Goal: Task Accomplishment & Management: Use online tool/utility

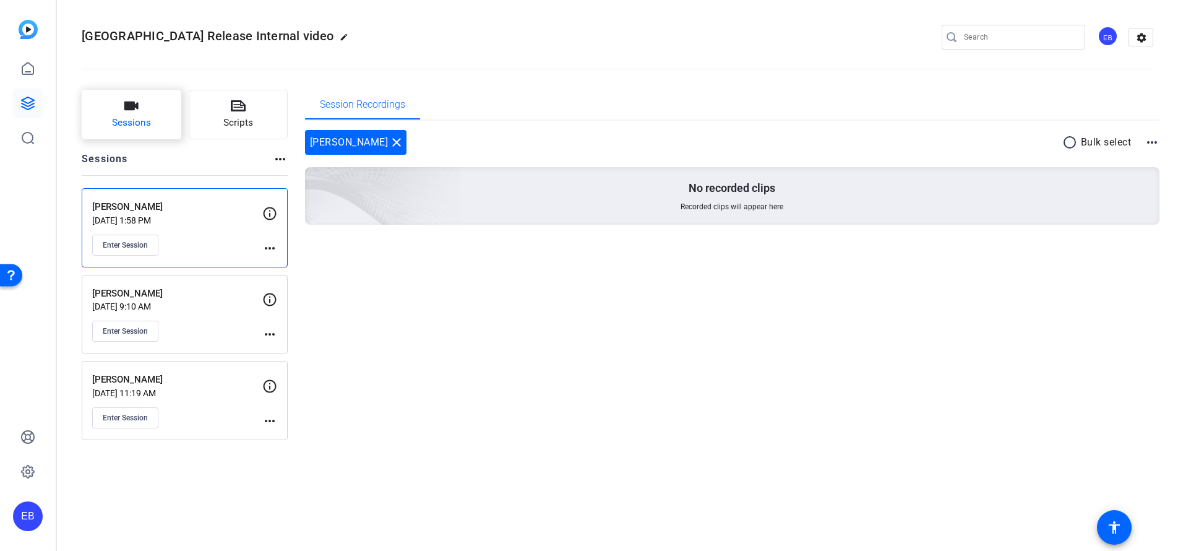
click at [136, 114] on button "Sessions" at bounding box center [132, 115] width 100 height 50
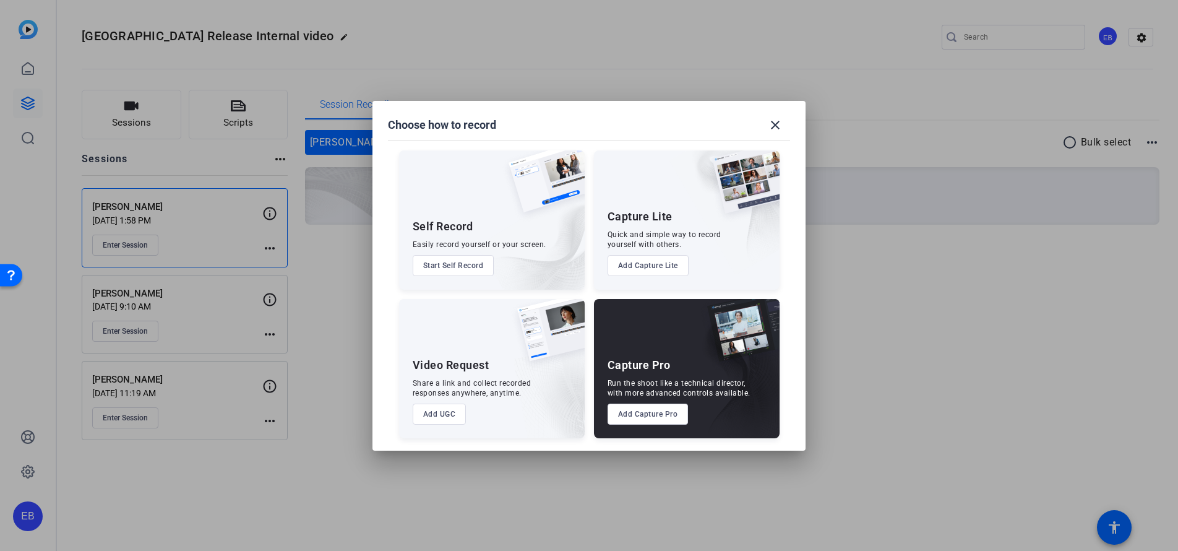
click at [681, 412] on button "Add Capture Pro" at bounding box center [648, 414] width 81 height 21
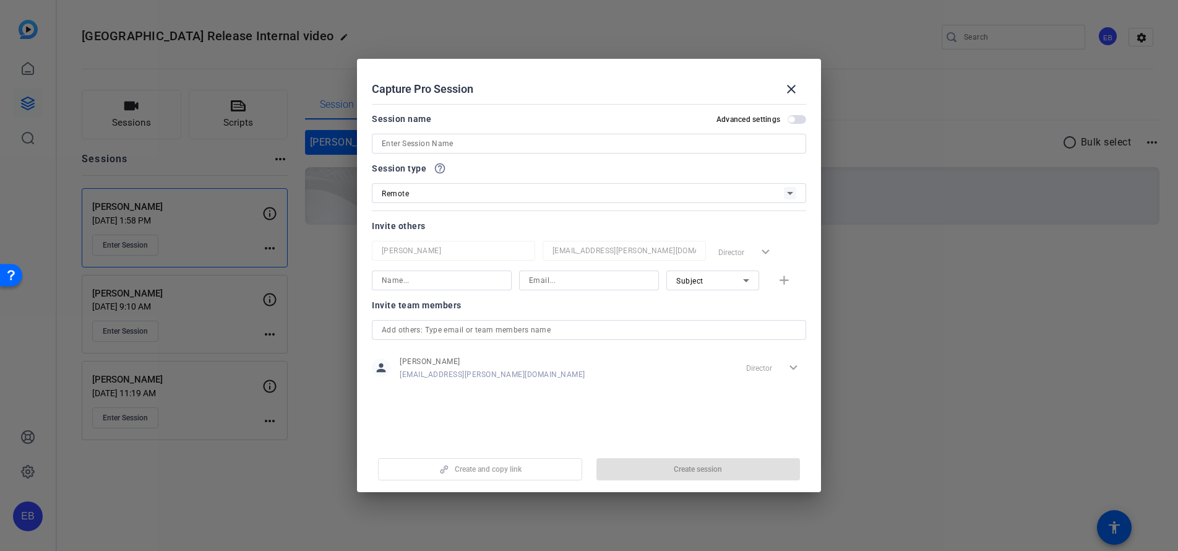
click at [444, 141] on input at bounding box center [589, 143] width 415 height 15
paste input "[EMAIL_ADDRESS][PERSON_NAME][DOMAIN_NAME]"
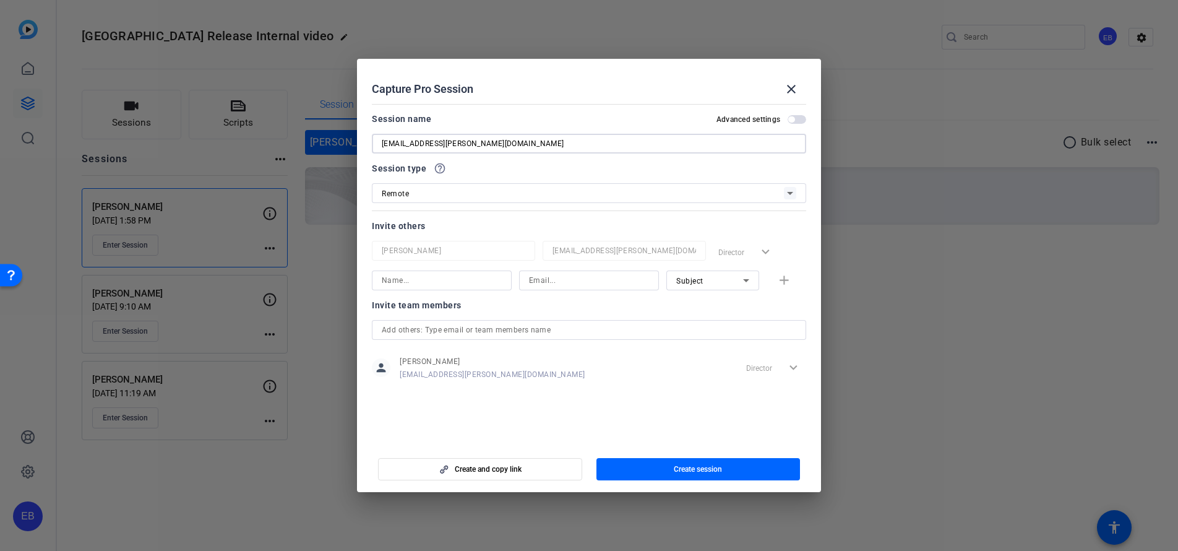
type input "[EMAIL_ADDRESS][PERSON_NAME][DOMAIN_NAME]"
drag, startPoint x: 559, startPoint y: 131, endPoint x: 425, endPoint y: 141, distance: 134.7
click at [425, 141] on div "Session name Advanced settings [EMAIL_ADDRESS][PERSON_NAME][DOMAIN_NAME]" at bounding box center [589, 132] width 434 height 42
drag, startPoint x: 492, startPoint y: 146, endPoint x: 111, endPoint y: 132, distance: 380.9
click at [111, 132] on div "Choose how to record close Self Record Easily record yourself or your screen. S…" at bounding box center [589, 275] width 1178 height 551
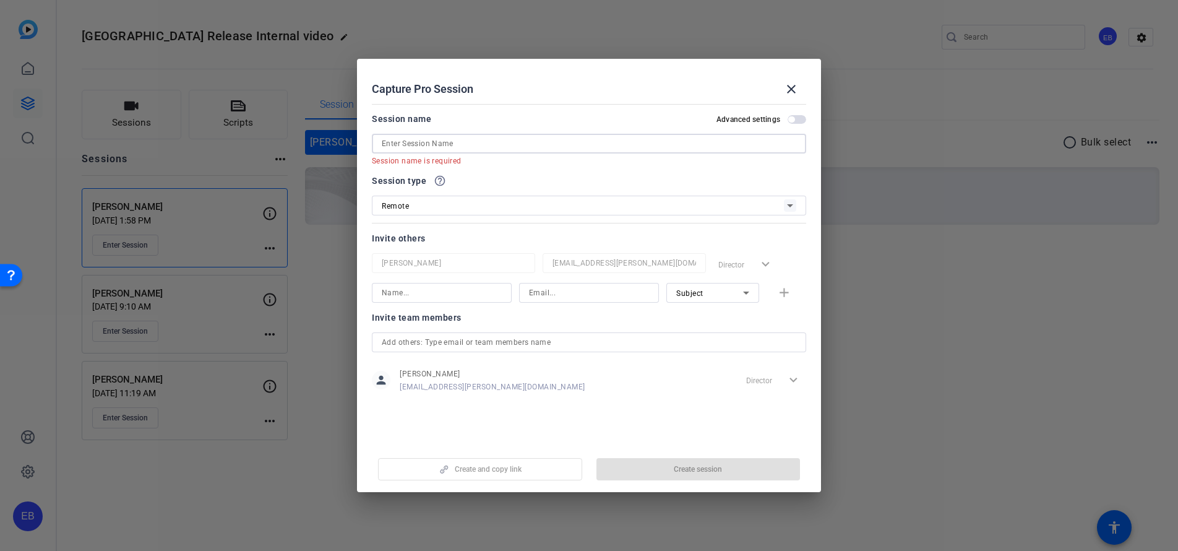
paste input "Bash [PERSON_NAME]"
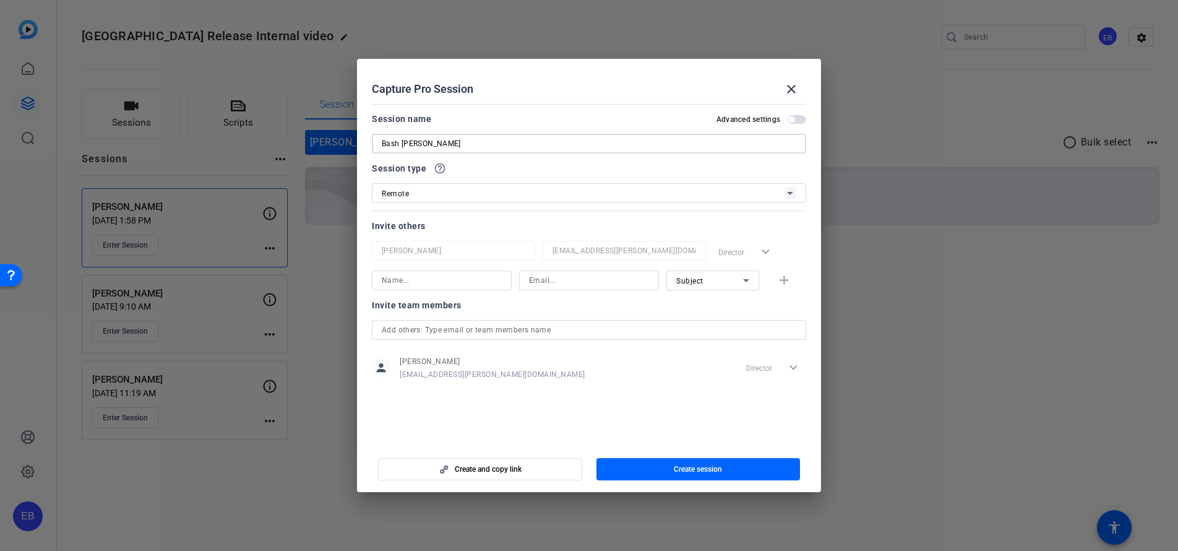
type input "Bash [PERSON_NAME]"
click at [410, 283] on input at bounding box center [442, 280] width 120 height 15
click at [409, 283] on input at bounding box center [442, 280] width 120 height 15
paste input "Bash [PERSON_NAME]"
type input "Bash [PERSON_NAME]"
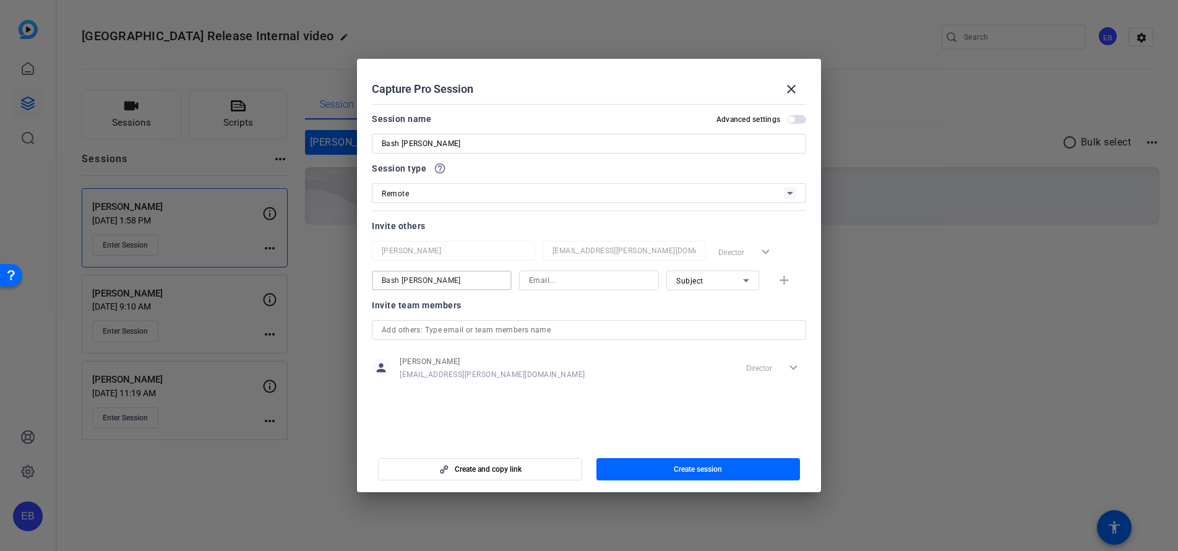
click at [550, 279] on input at bounding box center [589, 280] width 120 height 15
paste input "[EMAIL_ADDRESS][PERSON_NAME][DOMAIN_NAME]"
type input "[EMAIL_ADDRESS][PERSON_NAME][DOMAIN_NAME]"
click at [735, 280] on div "Subject" at bounding box center [709, 280] width 67 height 15
click at [729, 298] on mat-option "Collaborator" at bounding box center [713, 305] width 93 height 20
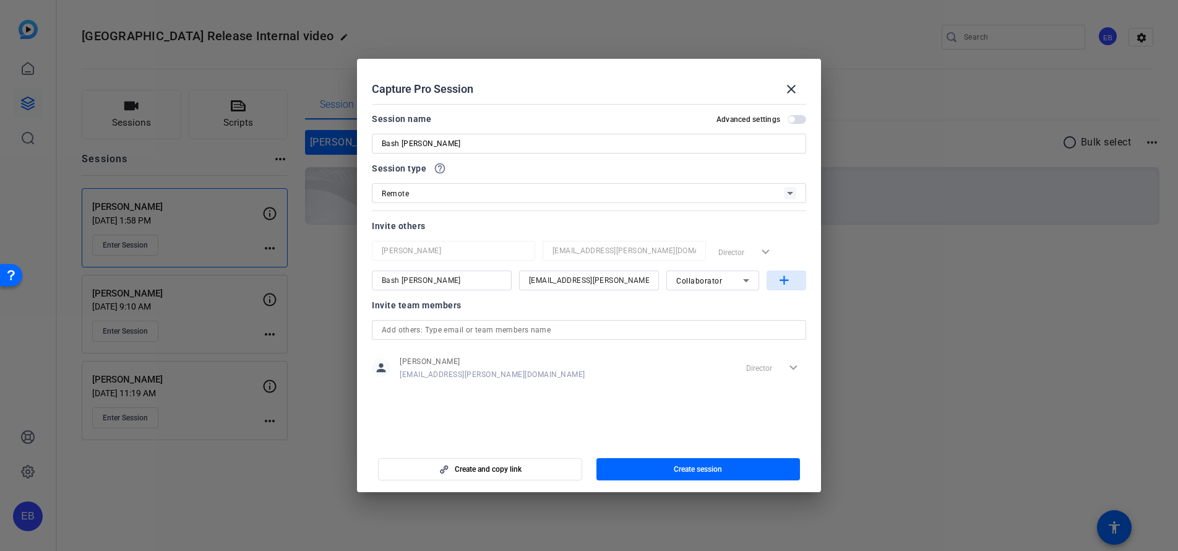
click at [777, 281] on mat-icon "add" at bounding box center [784, 280] width 15 height 15
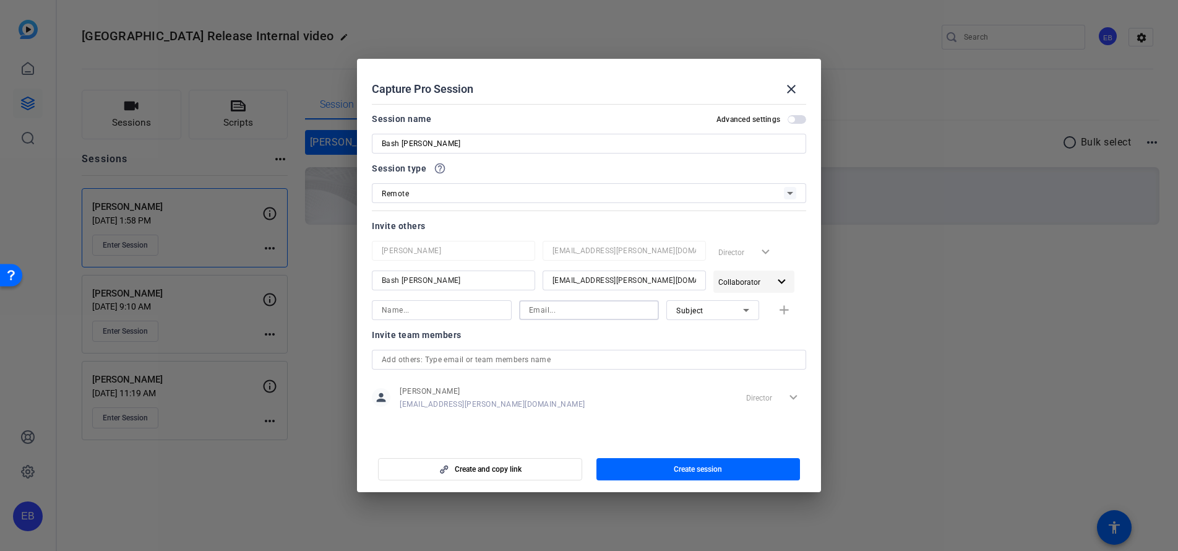
click at [728, 279] on span "Collaborator" at bounding box center [740, 282] width 42 height 9
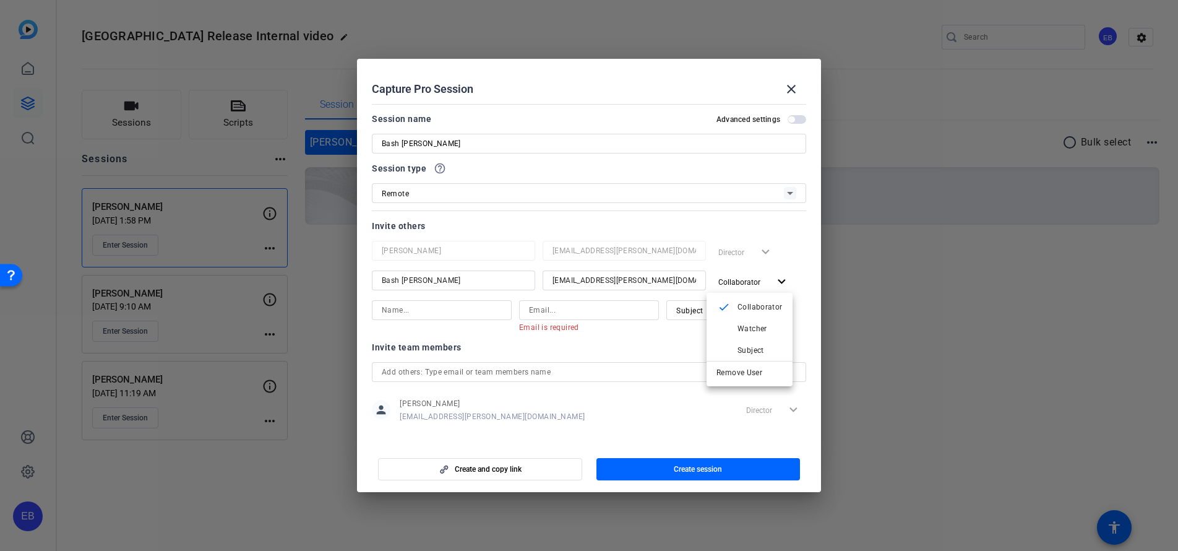
click at [748, 374] on span "Remove User" at bounding box center [740, 372] width 46 height 9
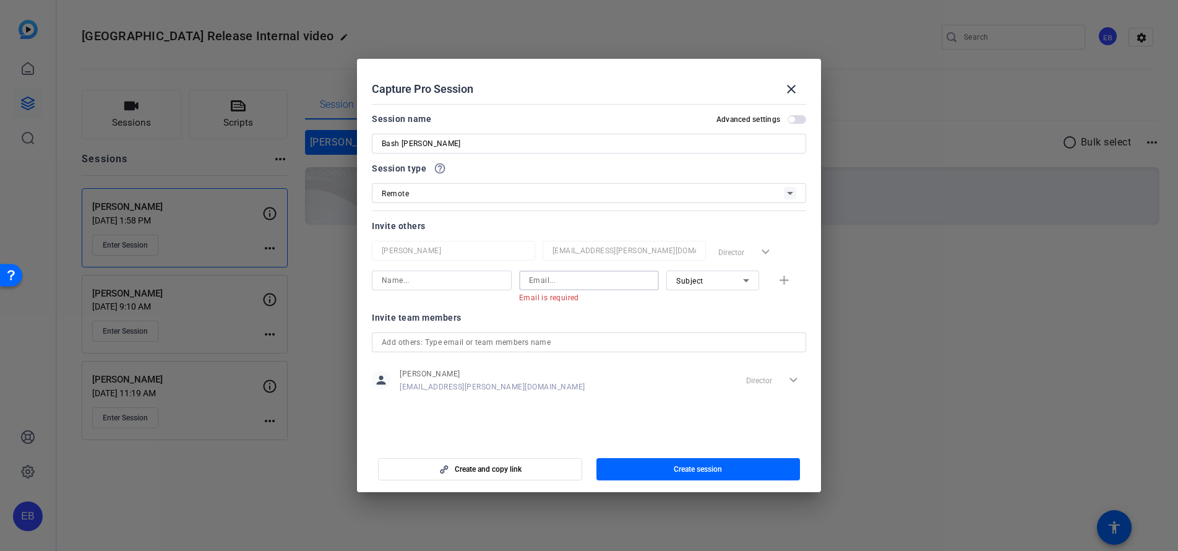
click at [556, 283] on input at bounding box center [589, 280] width 120 height 15
paste input "[PERSON_NAME][EMAIL_ADDRESS][PERSON_NAME][DOMAIN_NAME]"
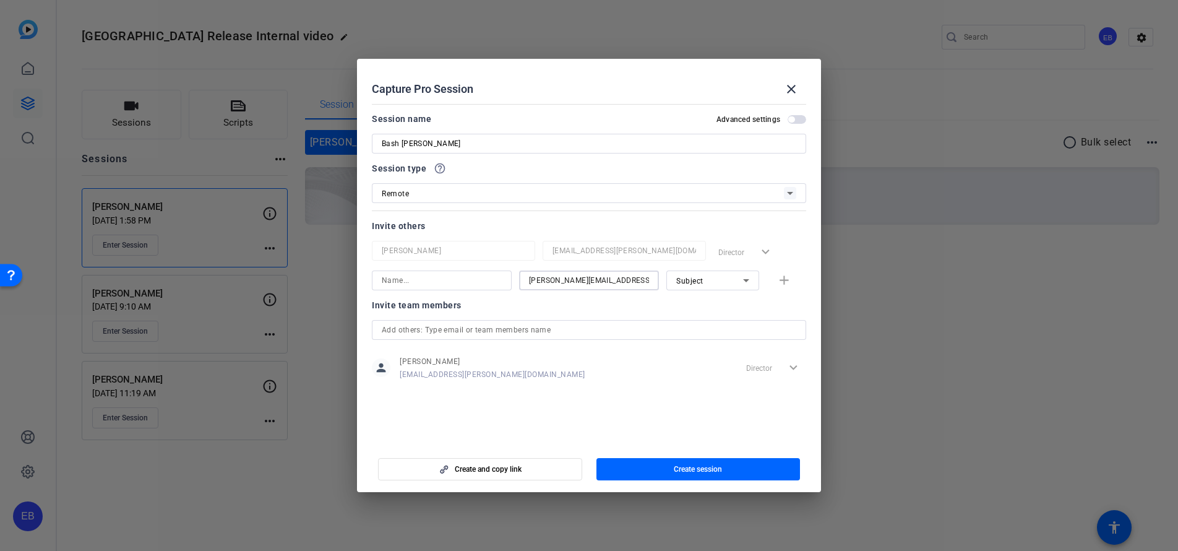
type input "[PERSON_NAME][EMAIL_ADDRESS][PERSON_NAME][DOMAIN_NAME]"
click at [412, 283] on input at bounding box center [442, 280] width 120 height 15
paste input "[PERSON_NAME]"
type input "[PERSON_NAME]"
click at [732, 286] on div "Subject" at bounding box center [709, 280] width 67 height 15
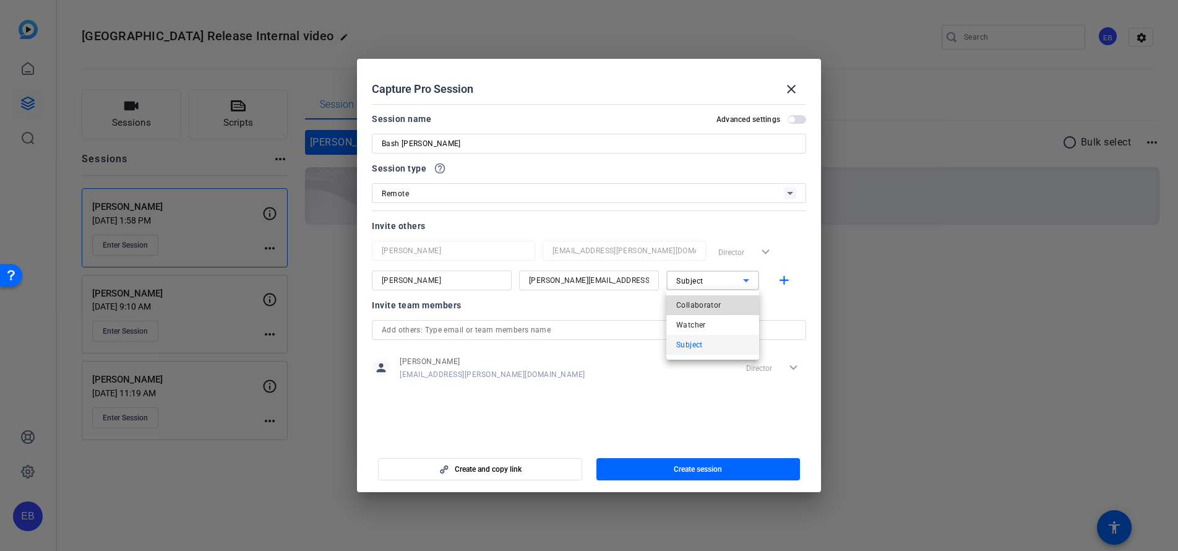
click at [716, 305] on span "Collaborator" at bounding box center [698, 305] width 45 height 15
click at [784, 280] on mat-icon "add" at bounding box center [784, 280] width 15 height 15
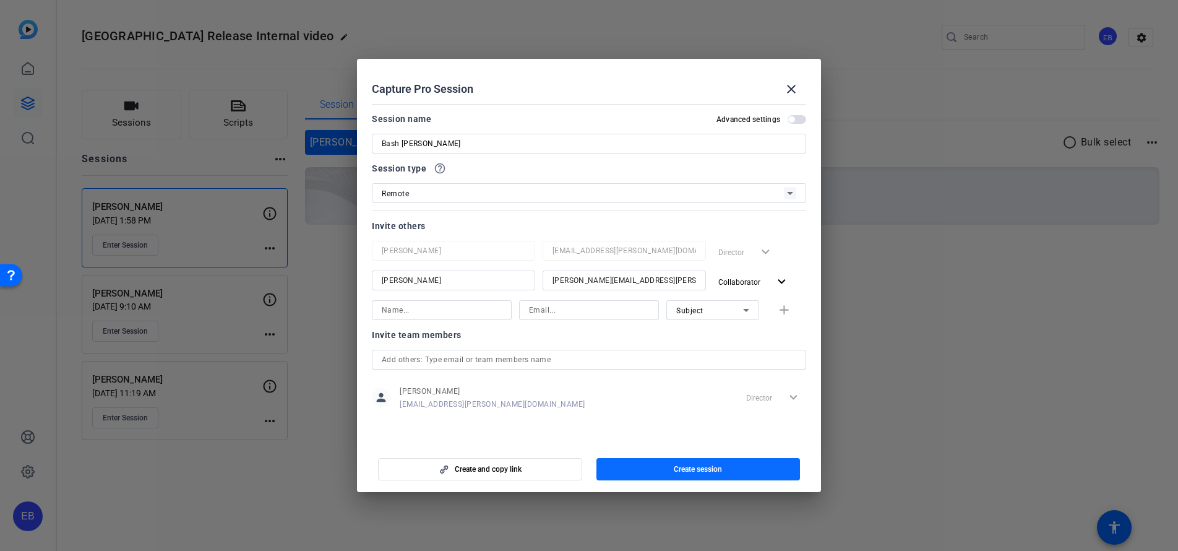
click at [728, 467] on span "button" at bounding box center [699, 469] width 204 height 30
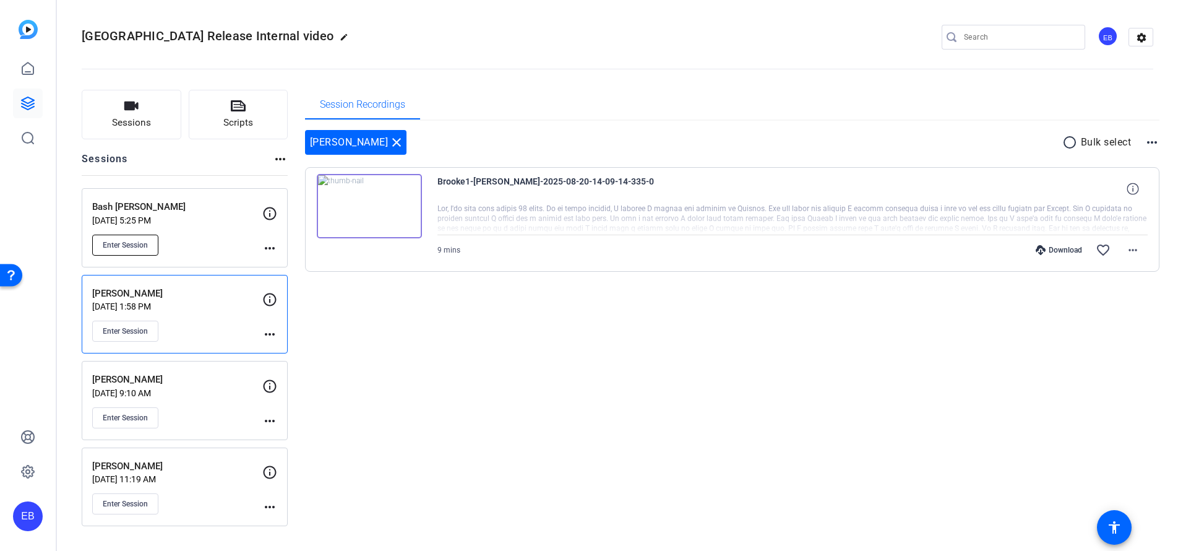
click at [137, 248] on span "Enter Session" at bounding box center [125, 245] width 45 height 10
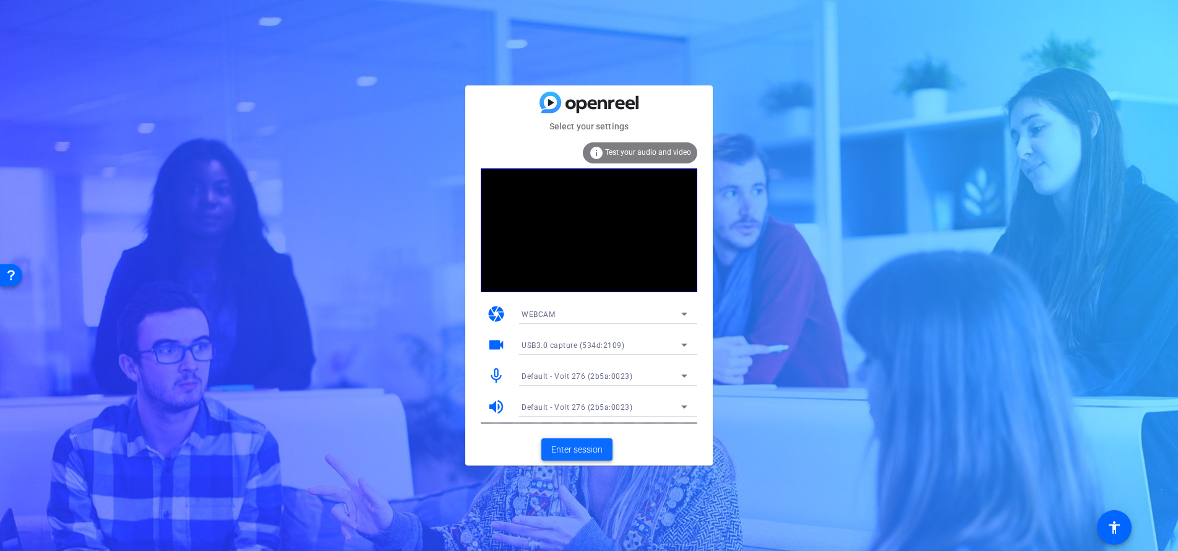
click at [560, 455] on span "Enter session" at bounding box center [576, 449] width 51 height 13
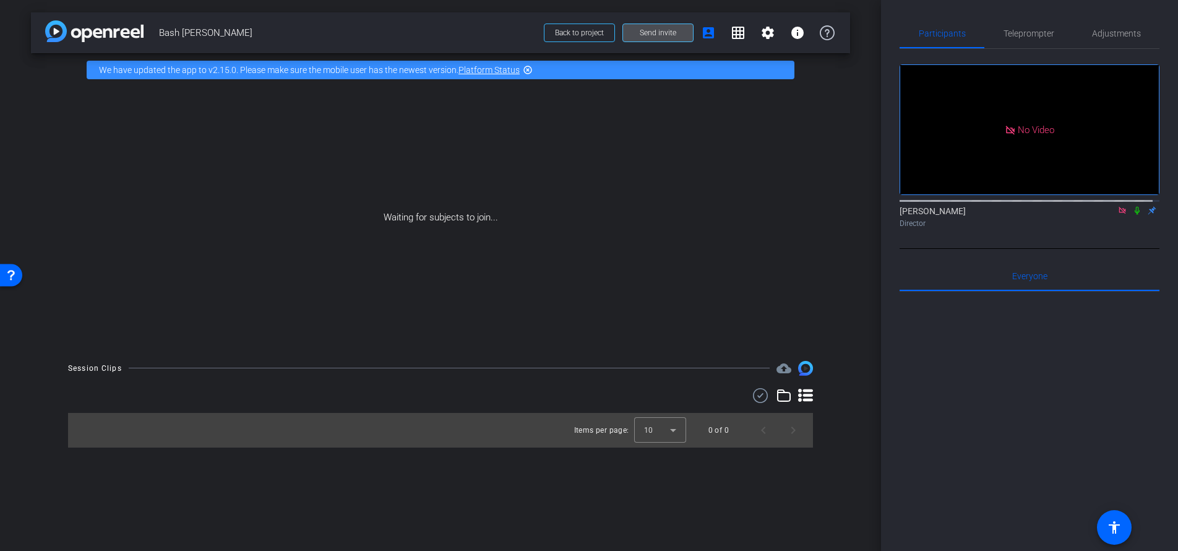
click at [657, 41] on span at bounding box center [658, 33] width 70 height 30
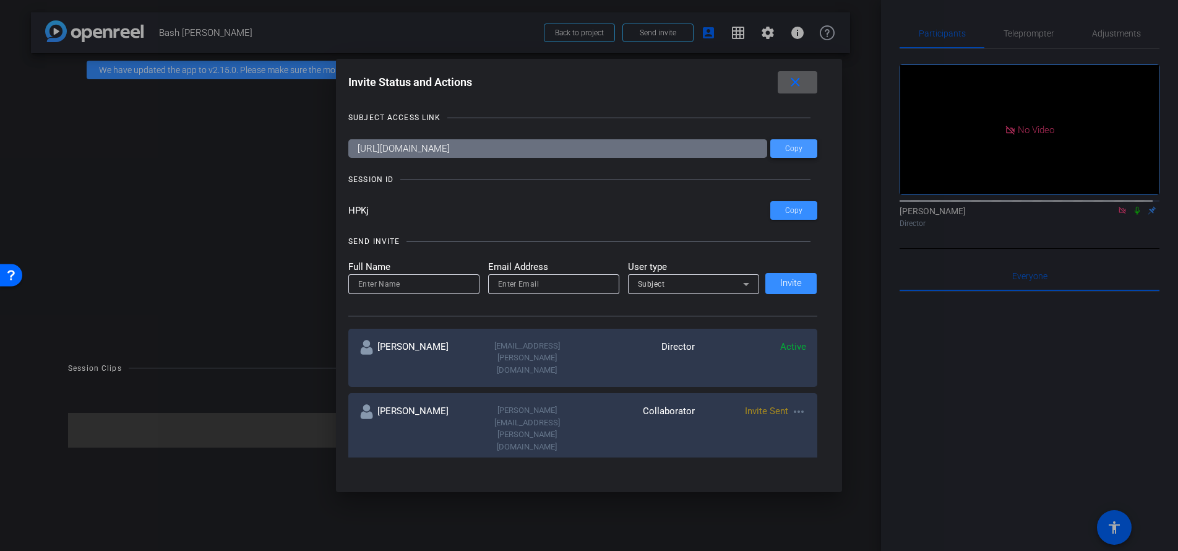
click at [797, 149] on span "Copy" at bounding box center [793, 148] width 17 height 9
click at [790, 147] on span "Copy" at bounding box center [793, 148] width 17 height 9
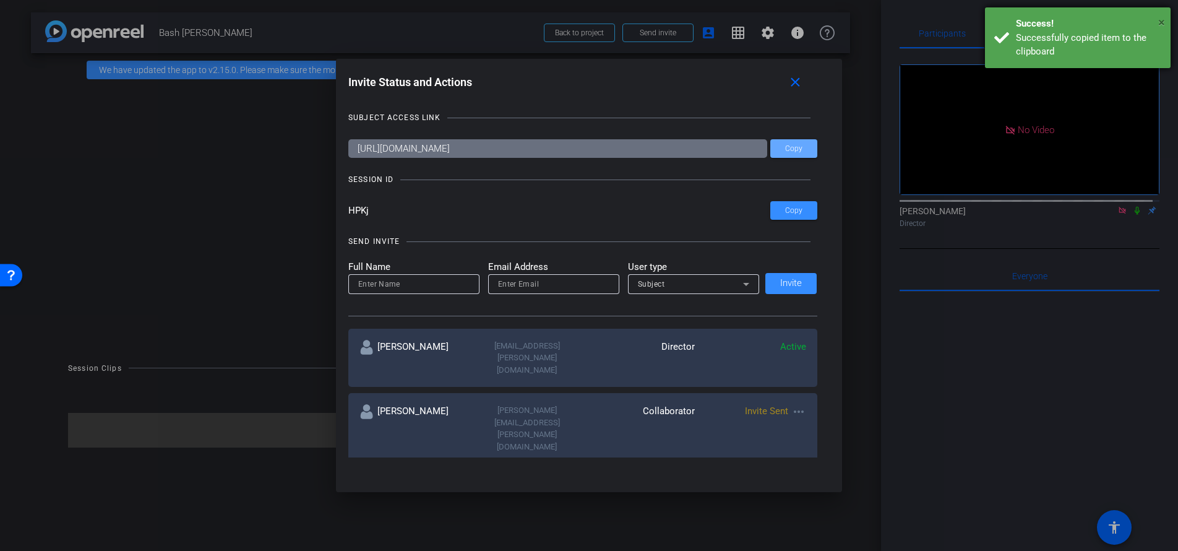
click at [1161, 19] on span "×" at bounding box center [1162, 22] width 7 height 15
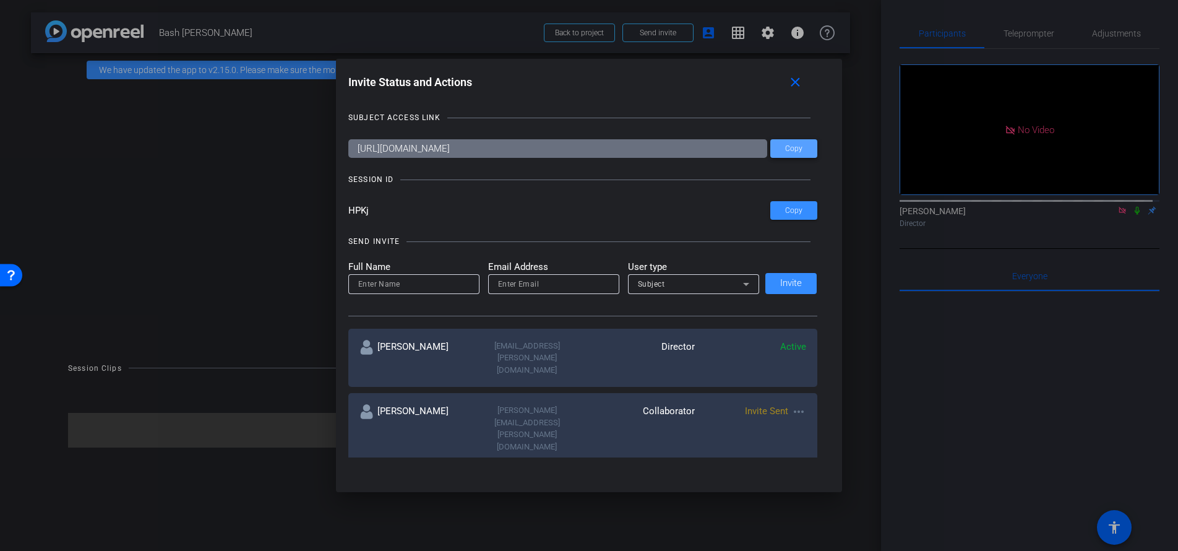
click at [776, 152] on span at bounding box center [794, 149] width 47 height 30
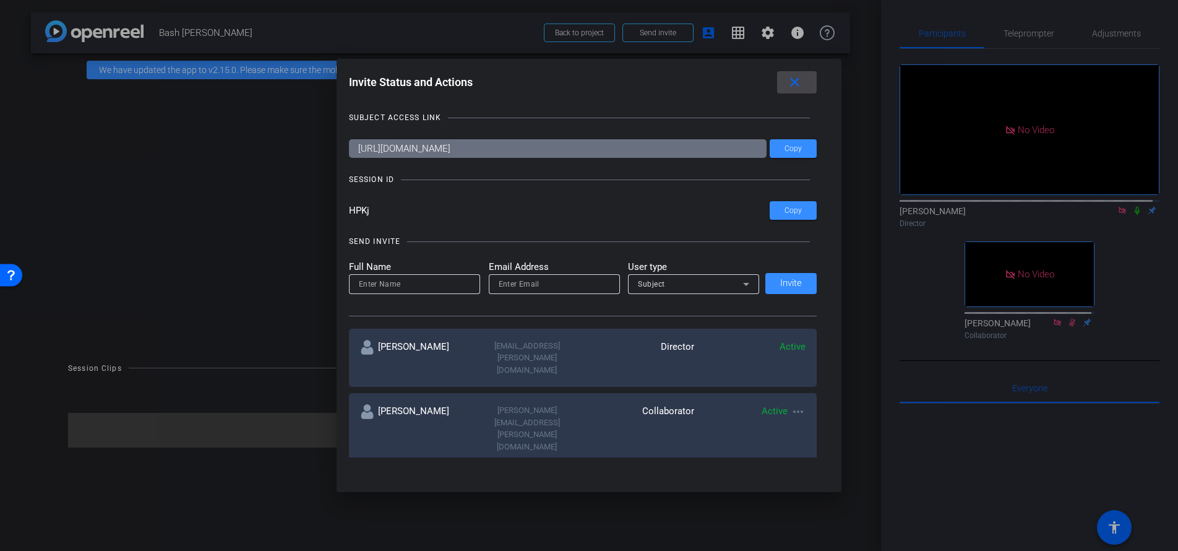
click at [797, 84] on mat-icon "close" at bounding box center [794, 82] width 15 height 15
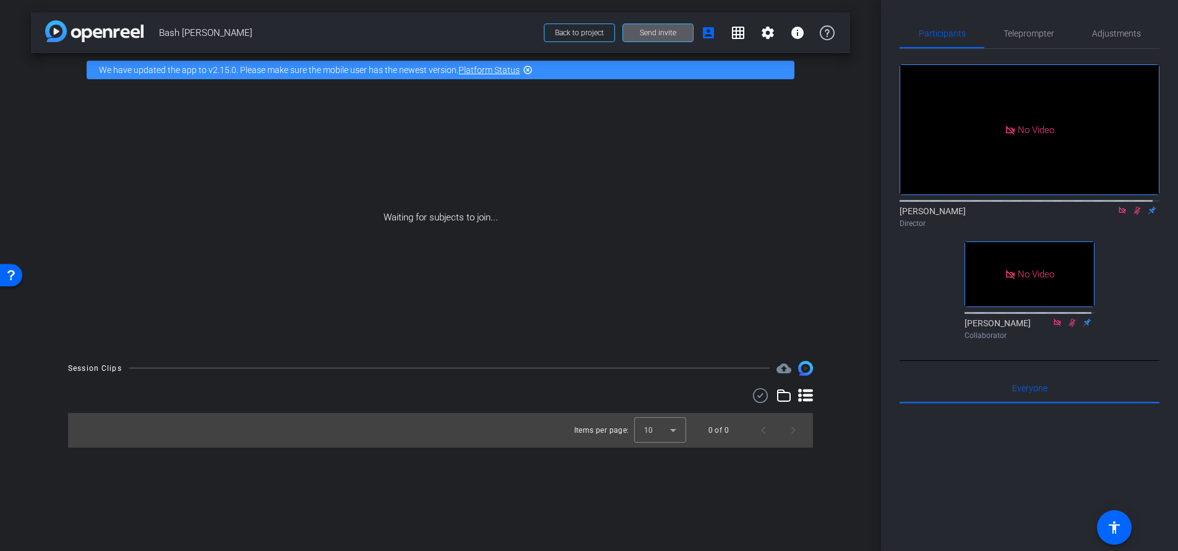
click at [1069, 327] on icon at bounding box center [1073, 322] width 10 height 9
click at [1134, 215] on icon at bounding box center [1137, 211] width 7 height 8
click at [1084, 327] on icon at bounding box center [1087, 322] width 10 height 9
click at [1083, 326] on icon at bounding box center [1087, 322] width 10 height 9
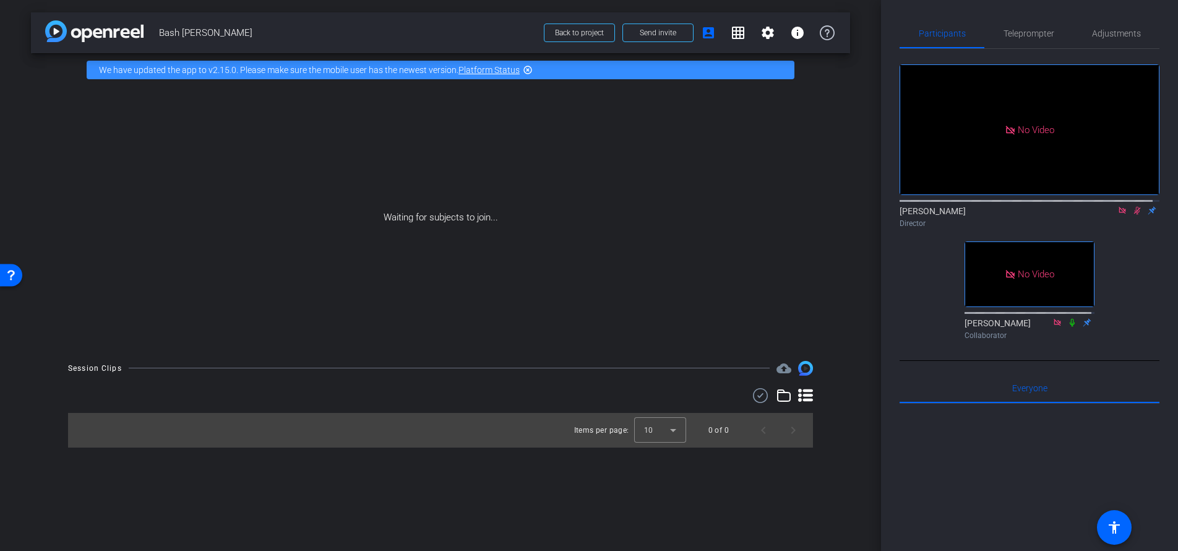
click at [1042, 280] on span "No Video" at bounding box center [1036, 274] width 37 height 11
click at [1107, 40] on span "Adjustments" at bounding box center [1116, 34] width 49 height 30
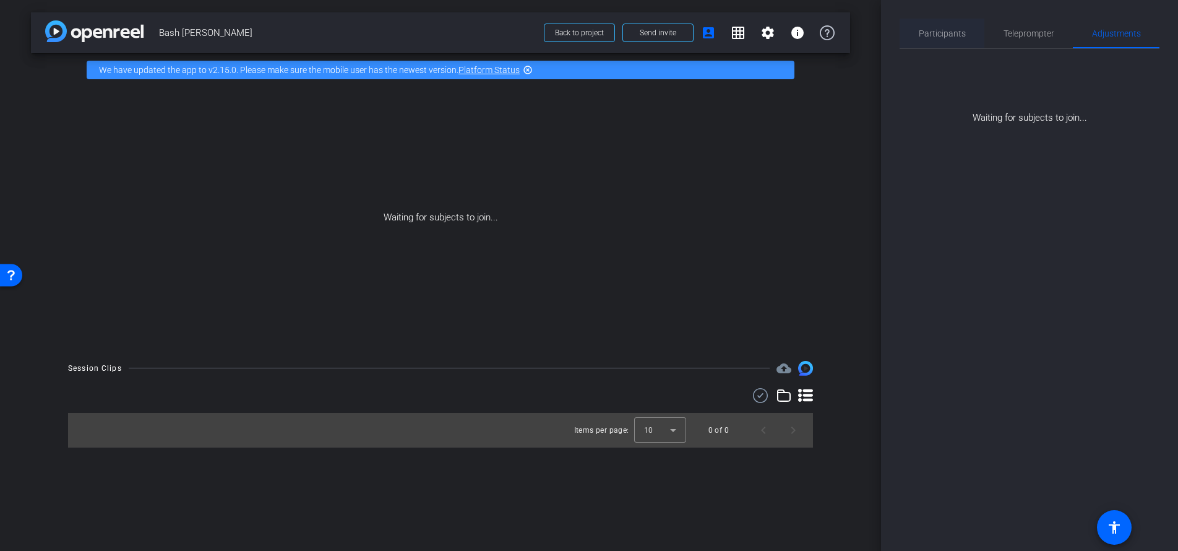
click at [948, 36] on span "Participants" at bounding box center [942, 33] width 47 height 9
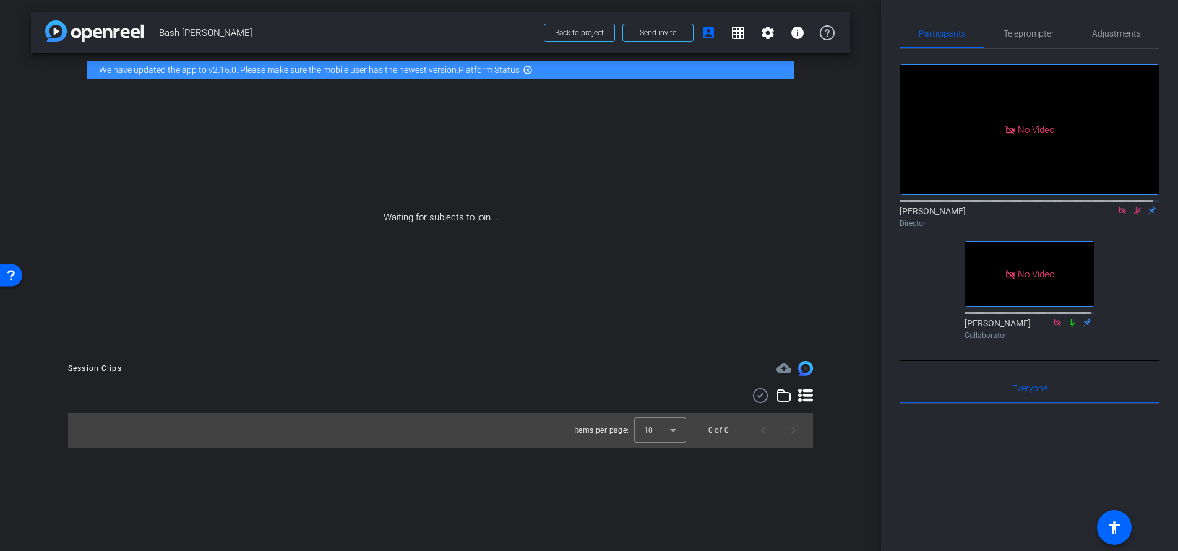
click at [1133, 206] on icon at bounding box center [1138, 210] width 10 height 9
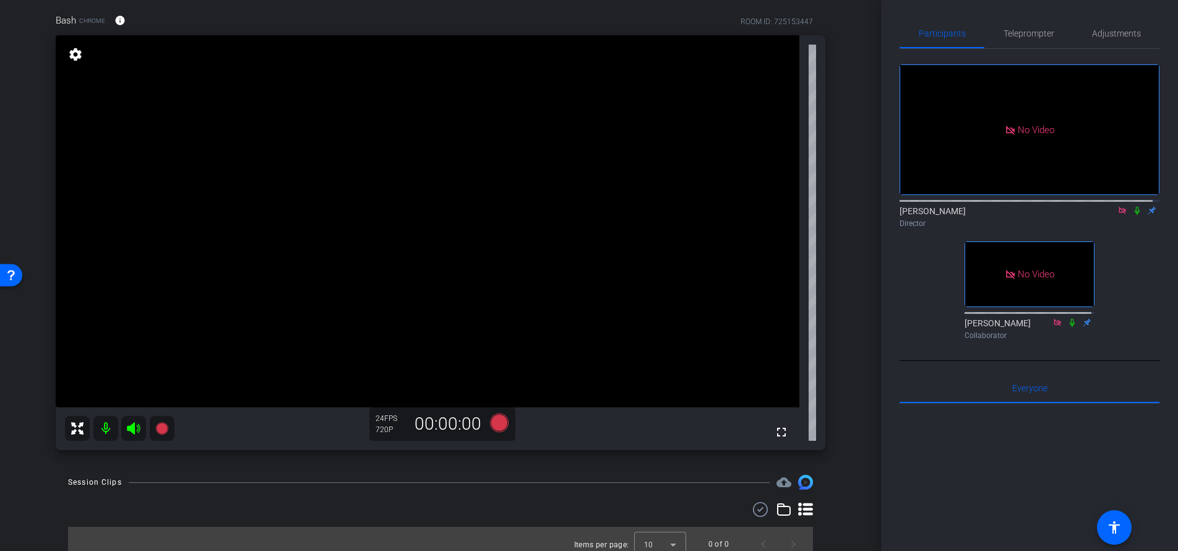
scroll to position [63, 0]
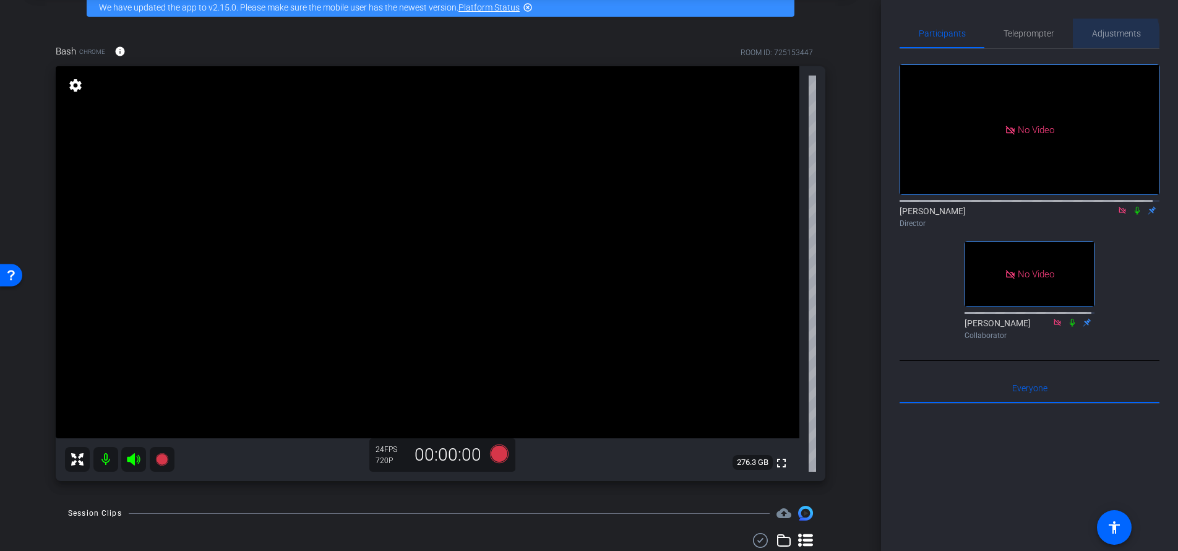
click at [1092, 37] on span "Adjustments" at bounding box center [1116, 33] width 49 height 9
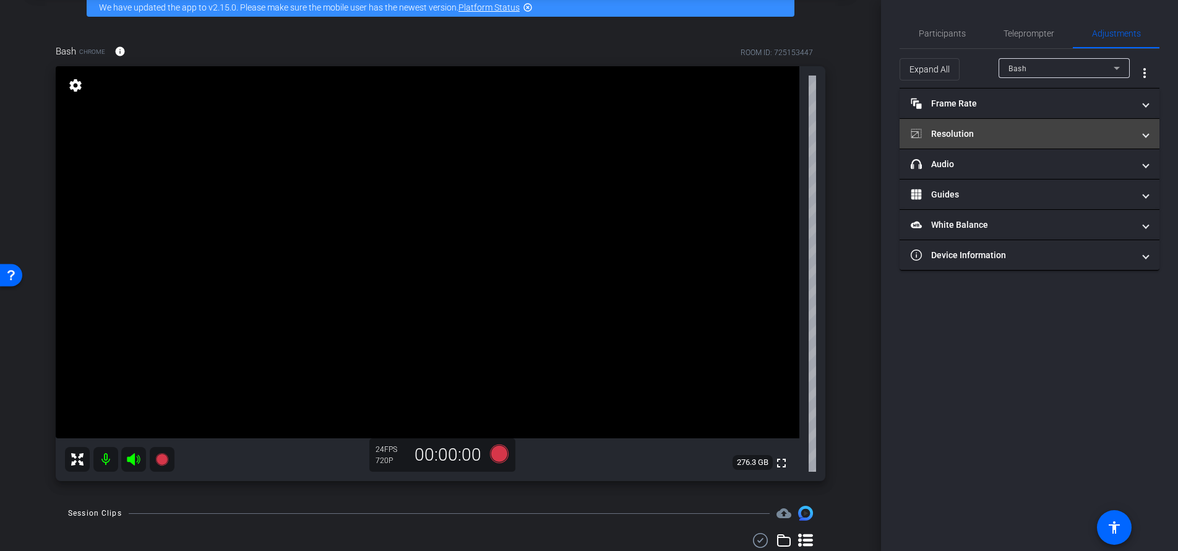
click at [1008, 132] on mat-panel-title "Resolution" at bounding box center [1022, 133] width 223 height 13
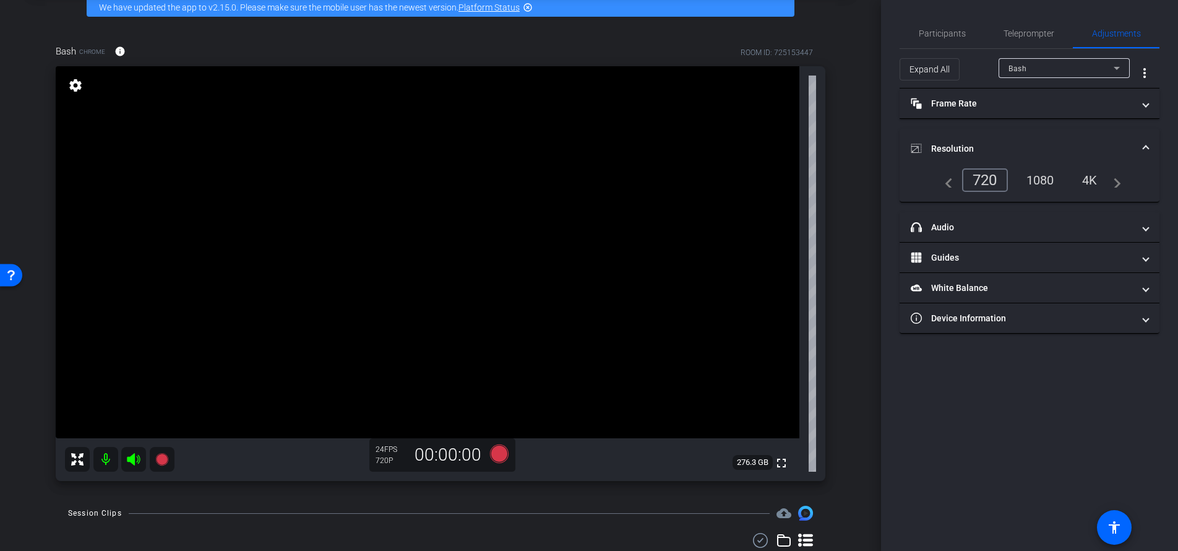
scroll to position [104, 0]
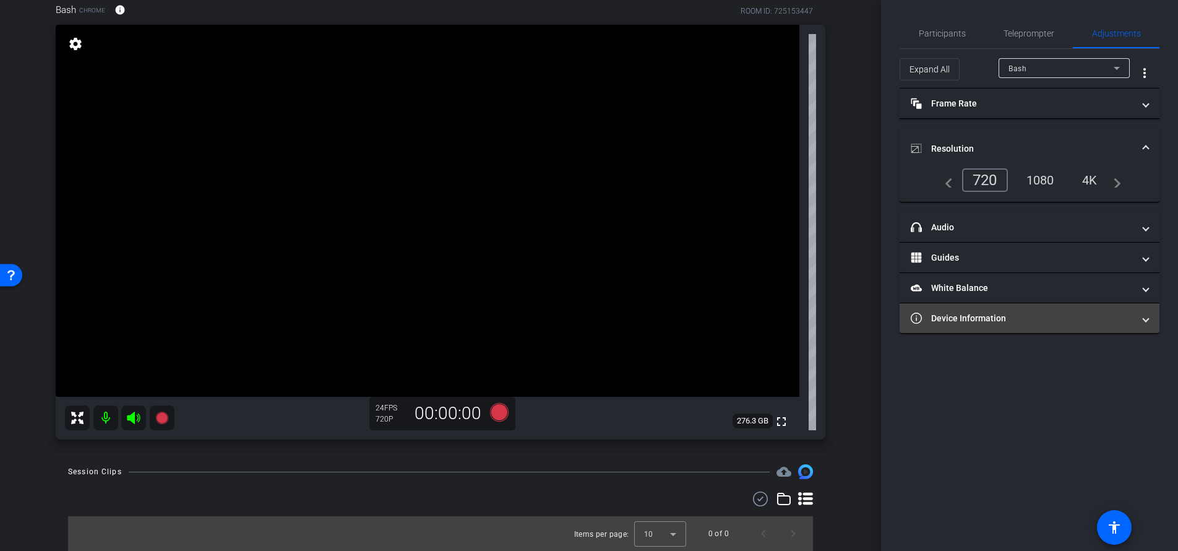
click at [1016, 323] on mat-panel-title "Device Information" at bounding box center [1022, 318] width 223 height 13
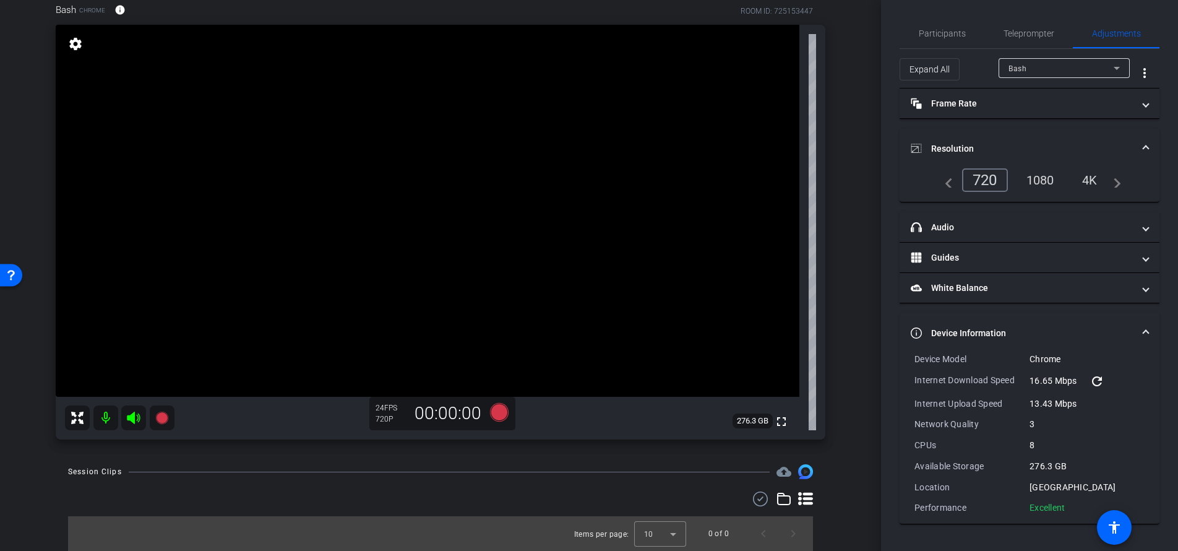
click at [1097, 382] on mat-icon "refresh" at bounding box center [1097, 381] width 15 height 15
click at [1100, 378] on mat-icon "refresh" at bounding box center [1097, 381] width 15 height 15
click at [1042, 184] on div "1080" at bounding box center [1041, 180] width 46 height 21
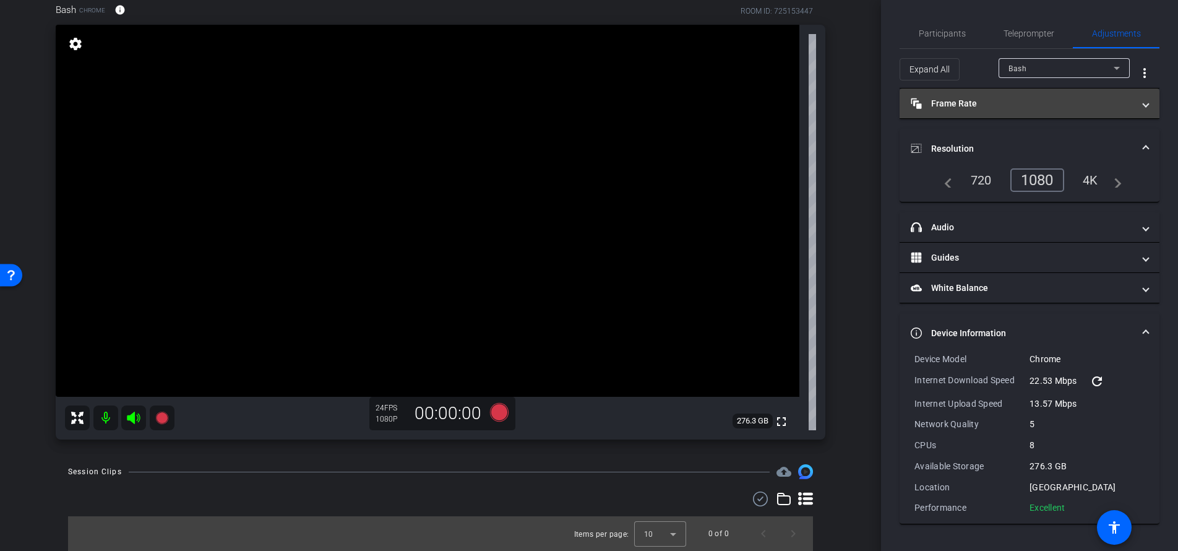
click at [1055, 98] on mat-panel-title "Frame Rate Frame Rate" at bounding box center [1022, 103] width 223 height 13
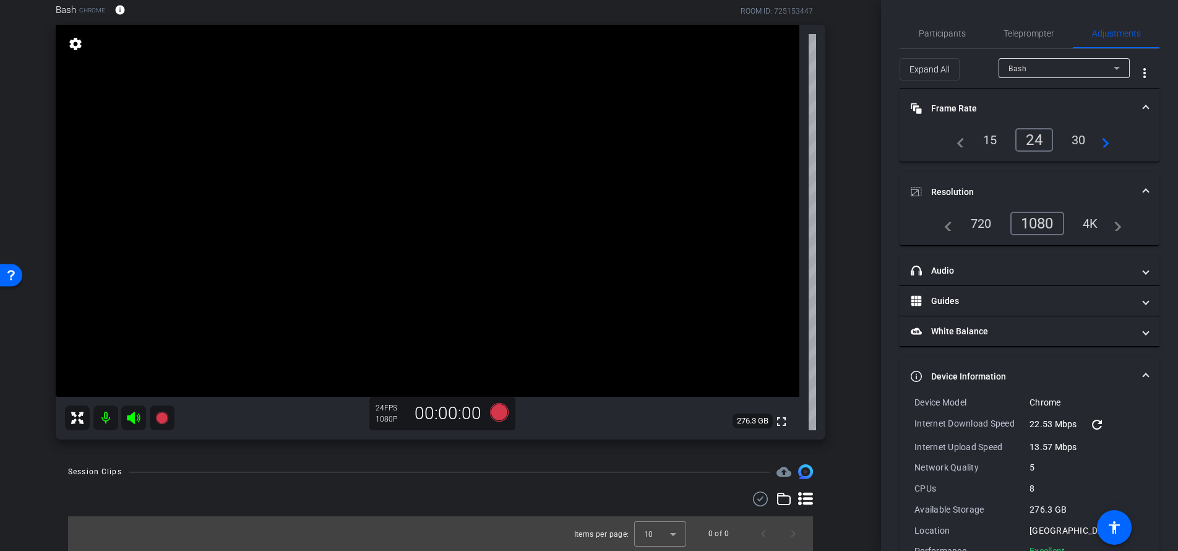
click at [1073, 141] on div "30" at bounding box center [1079, 139] width 33 height 21
click at [953, 37] on span "Participants" at bounding box center [942, 33] width 47 height 9
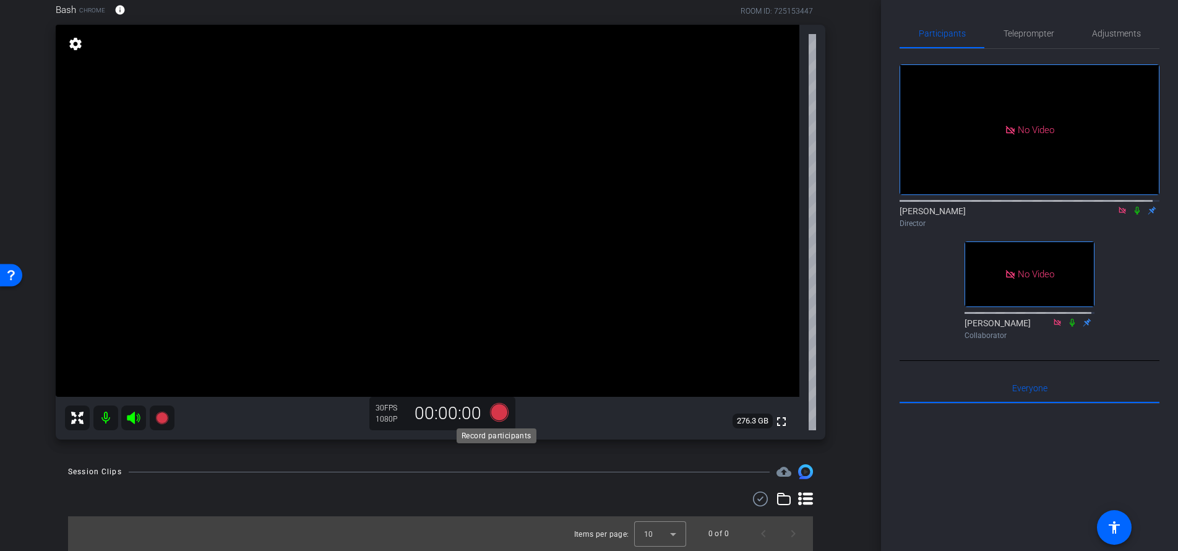
click at [496, 410] on icon at bounding box center [499, 412] width 19 height 19
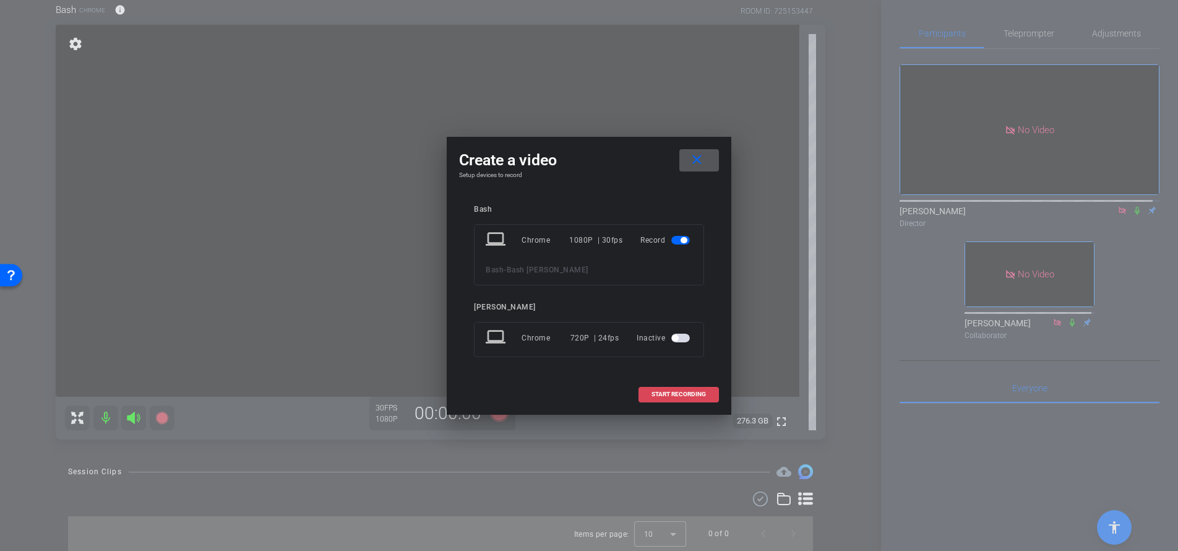
click at [670, 395] on span "START RECORDING" at bounding box center [679, 394] width 54 height 6
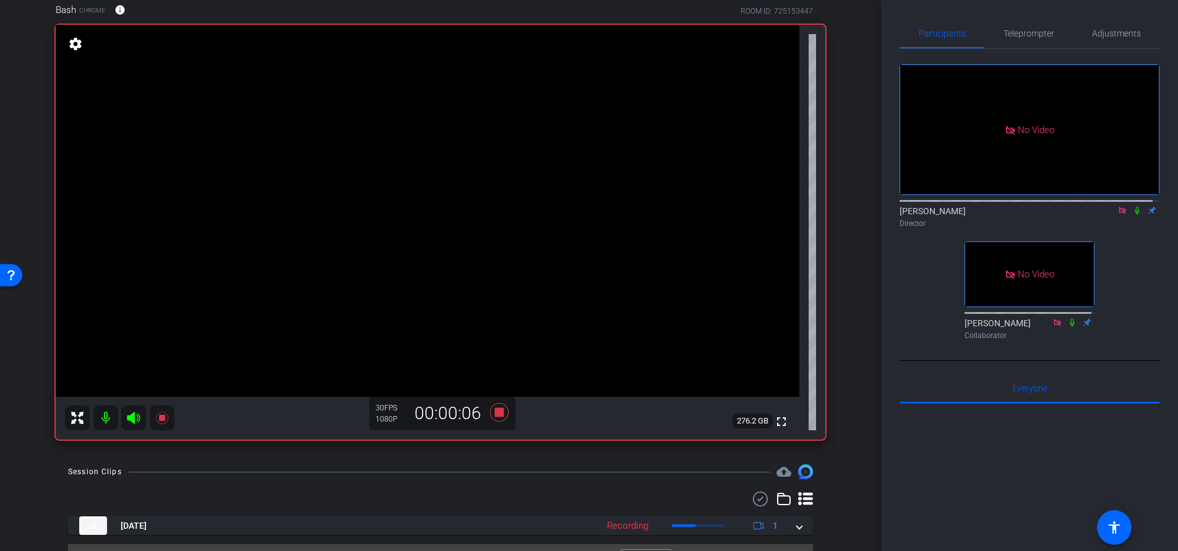
click at [1134, 209] on icon at bounding box center [1138, 210] width 10 height 9
click at [1134, 207] on icon at bounding box center [1137, 211] width 7 height 8
click at [1097, 40] on span "Adjustments" at bounding box center [1116, 34] width 49 height 30
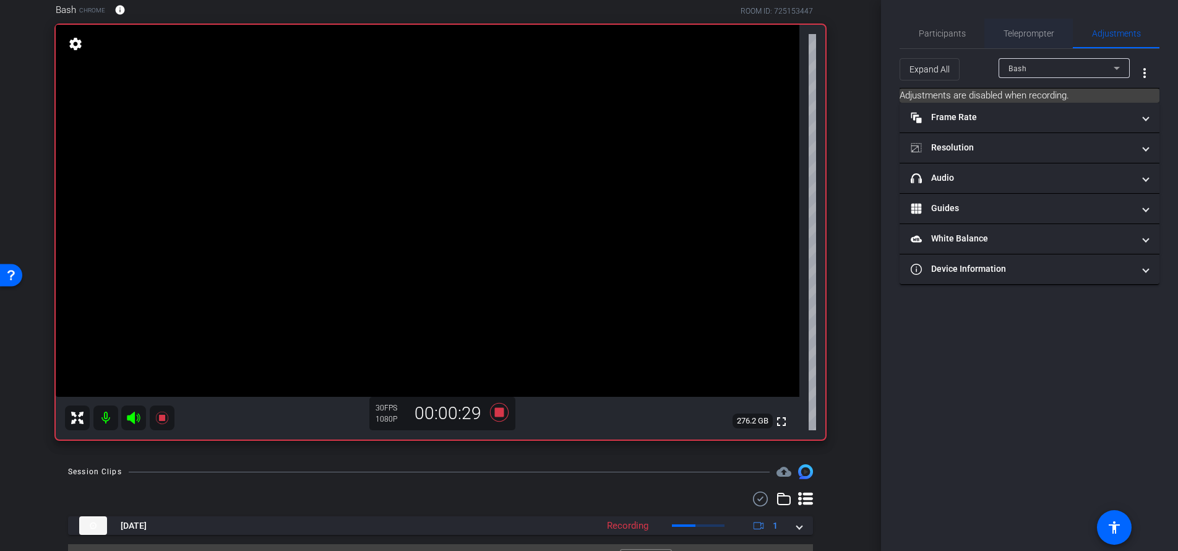
click at [1014, 41] on span "Teleprompter" at bounding box center [1029, 34] width 51 height 30
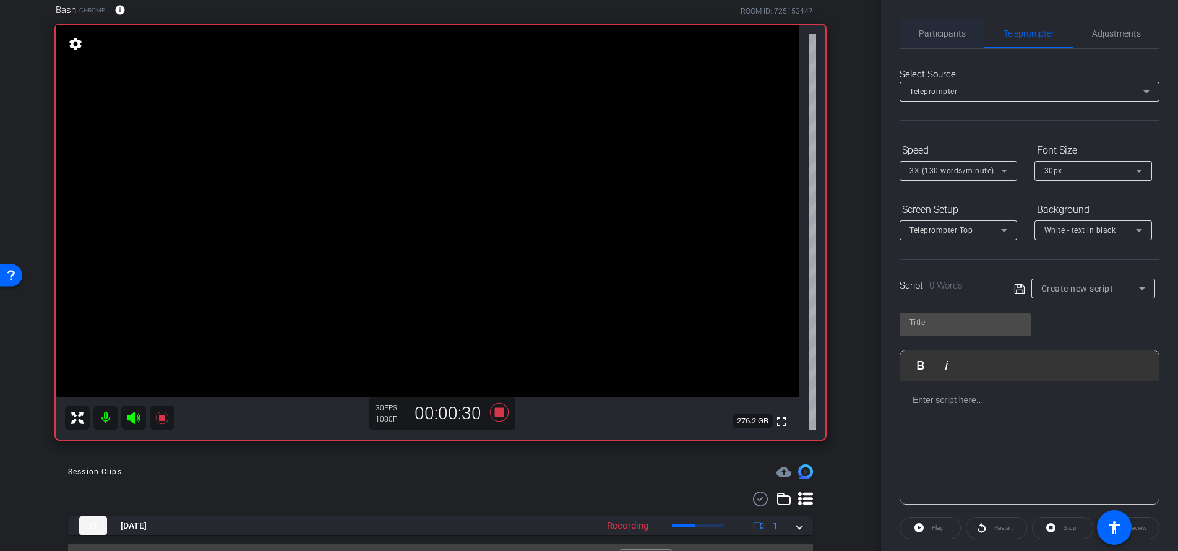
click at [948, 38] on span "Participants" at bounding box center [942, 34] width 47 height 30
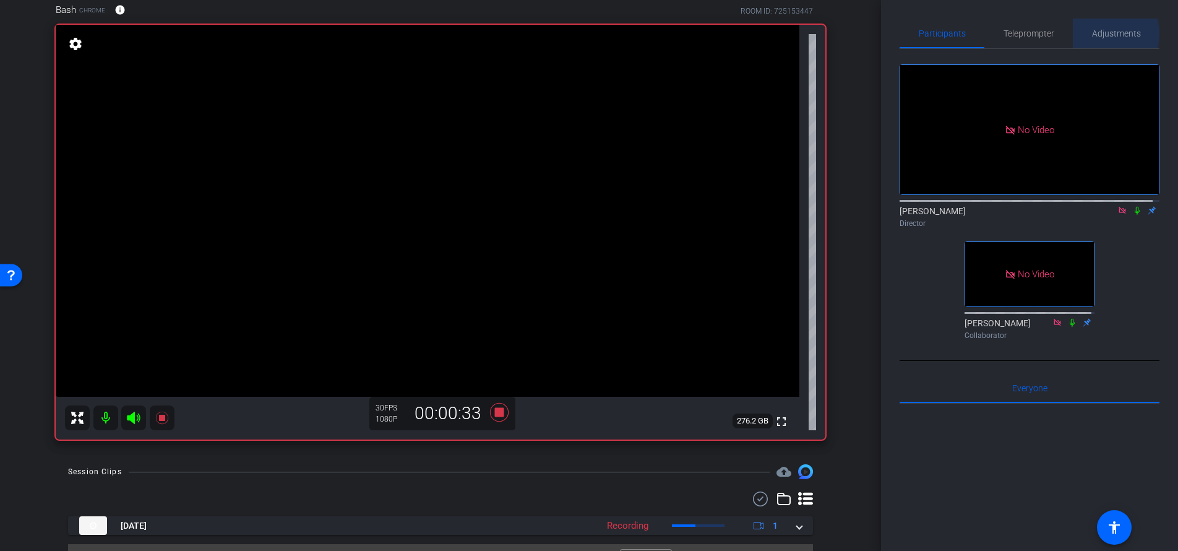
click at [1107, 34] on span "Adjustments" at bounding box center [1116, 33] width 49 height 9
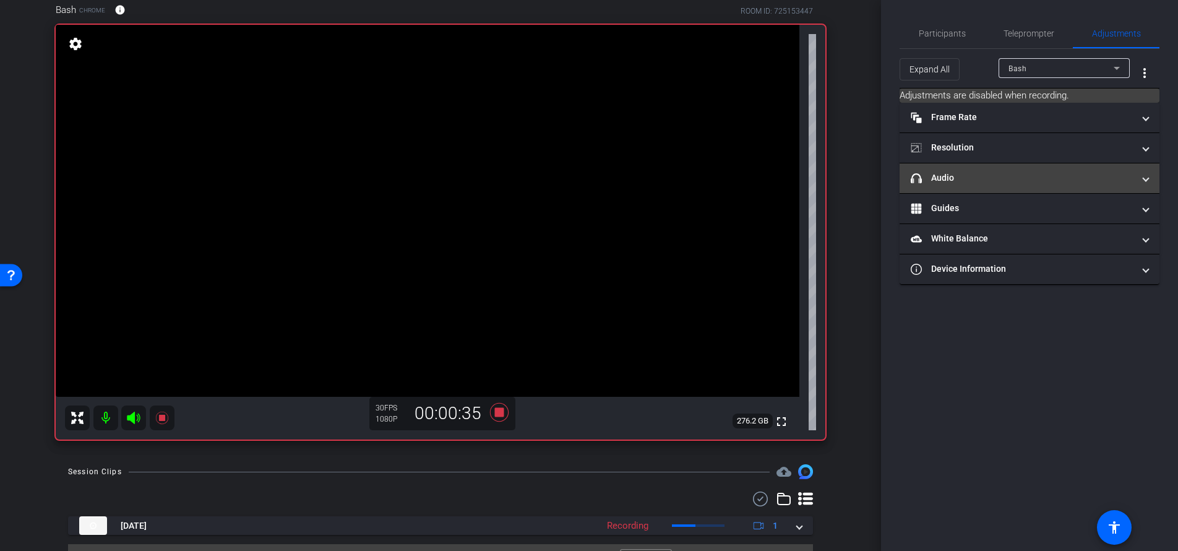
click at [939, 173] on mat-panel-title "headphone icon Audio" at bounding box center [1022, 177] width 223 height 13
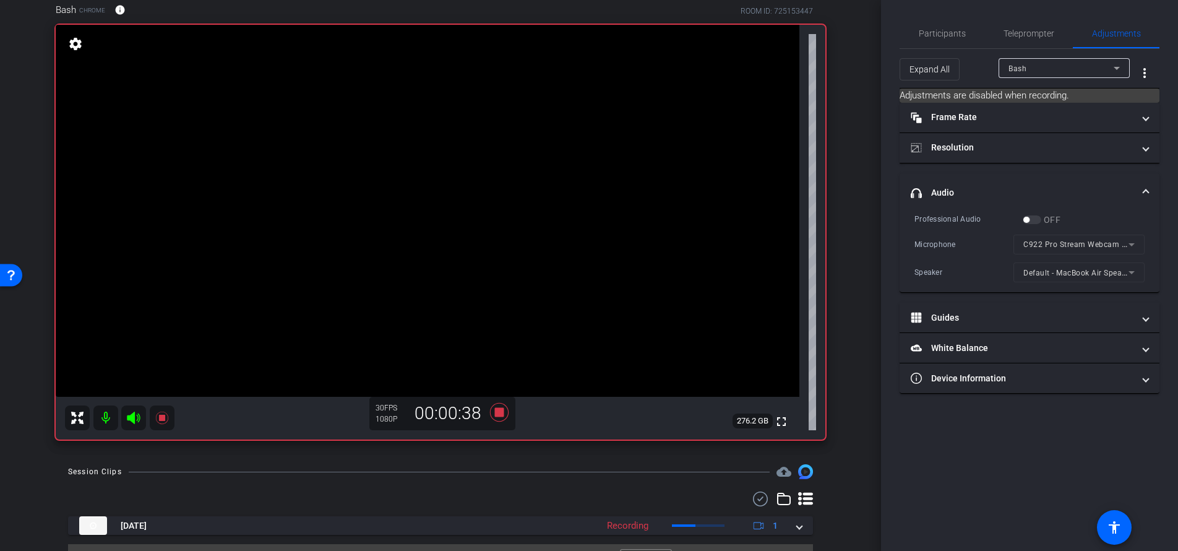
click at [1080, 280] on mat-form-field "Default - MacBook Air Speakers (Built-in)" at bounding box center [1079, 272] width 131 height 20
click at [1074, 275] on mat-form-field "Default - MacBook Air Speakers (Built-in)" at bounding box center [1079, 272] width 131 height 20
click at [1126, 275] on mat-form-field "Default - MacBook Air Speakers (Built-in)" at bounding box center [1079, 272] width 131 height 20
click at [926, 40] on span "Participants" at bounding box center [942, 34] width 47 height 30
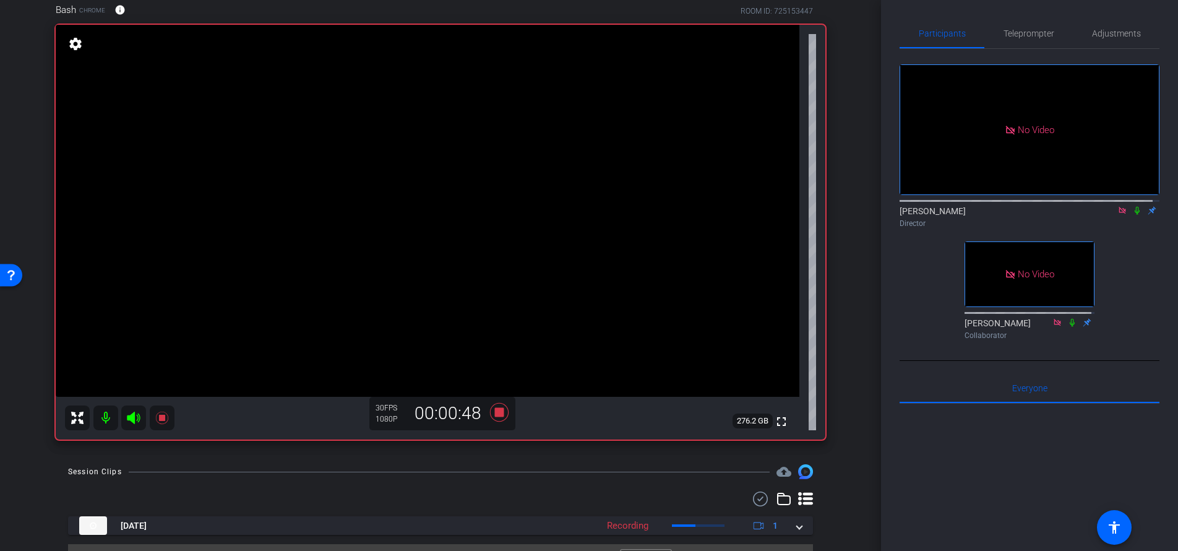
drag, startPoint x: 1011, startPoint y: 279, endPoint x: 1012, endPoint y: 270, distance: 9.3
click at [1012, 270] on div "No Video" at bounding box center [1030, 274] width 129 height 64
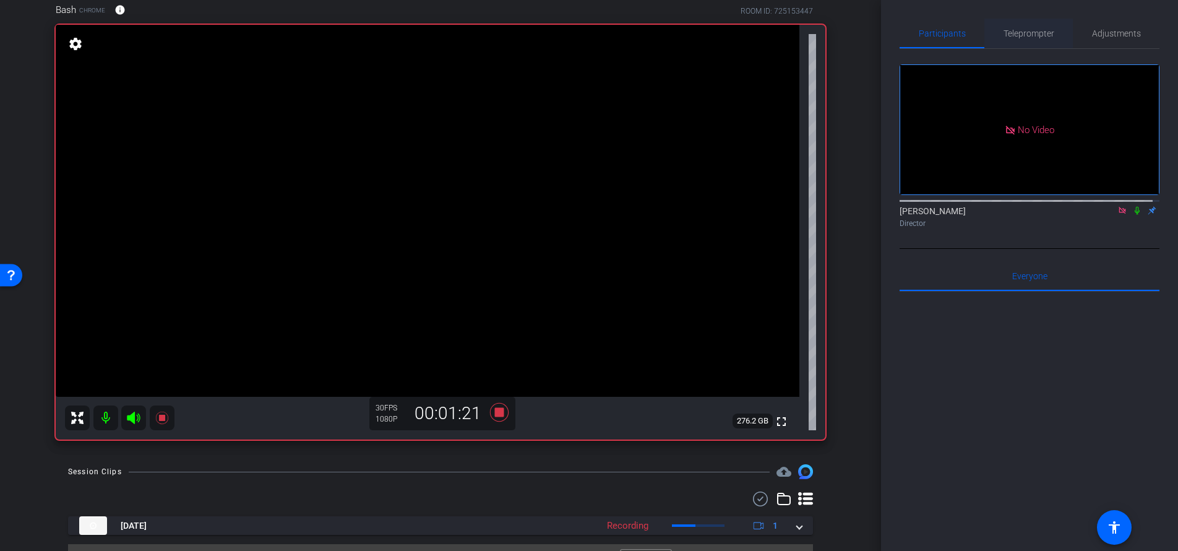
click at [1027, 30] on span "Teleprompter" at bounding box center [1029, 33] width 51 height 9
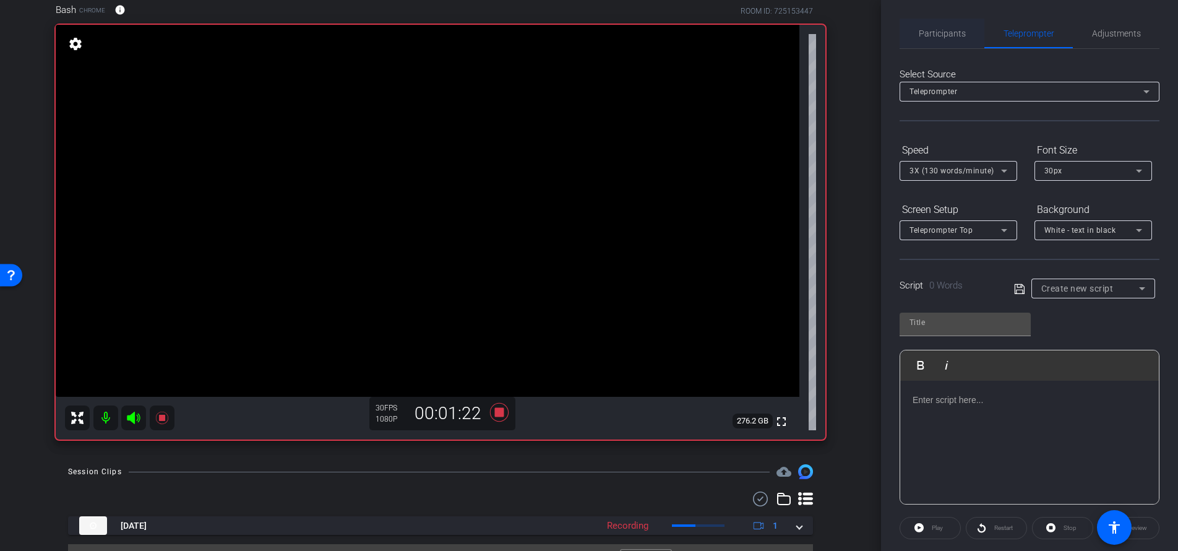
click at [948, 40] on span "Participants" at bounding box center [942, 34] width 47 height 30
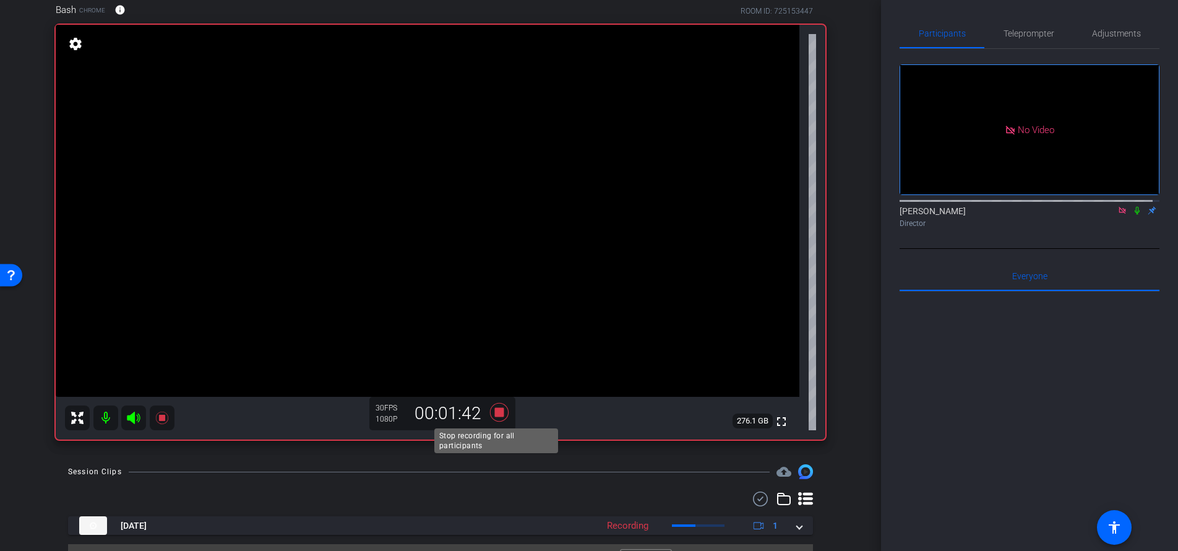
click at [496, 413] on icon at bounding box center [499, 412] width 19 height 19
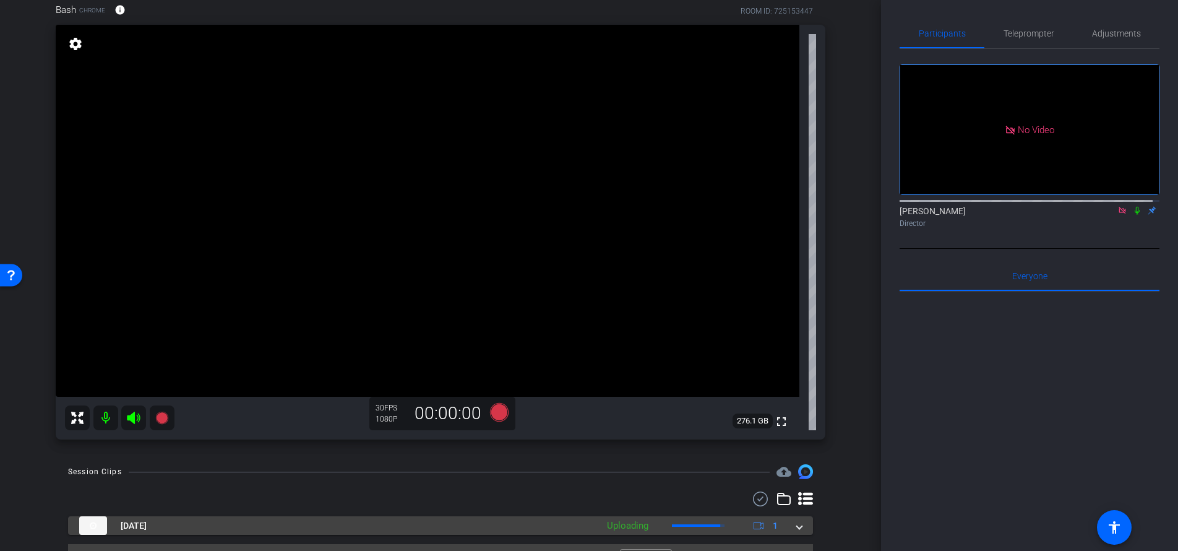
scroll to position [132, 0]
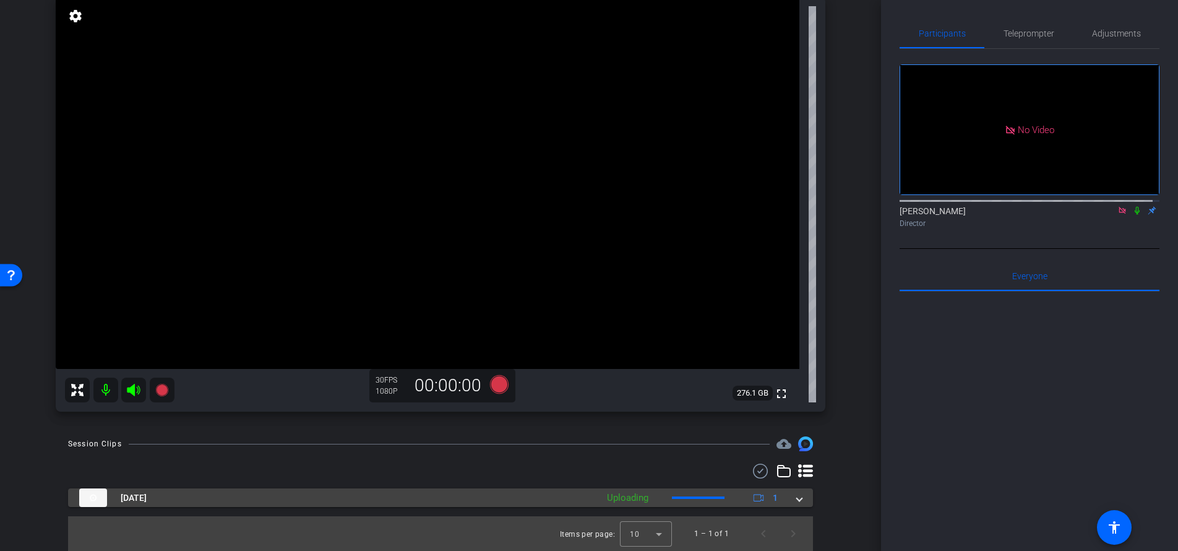
click at [797, 498] on span at bounding box center [799, 497] width 5 height 13
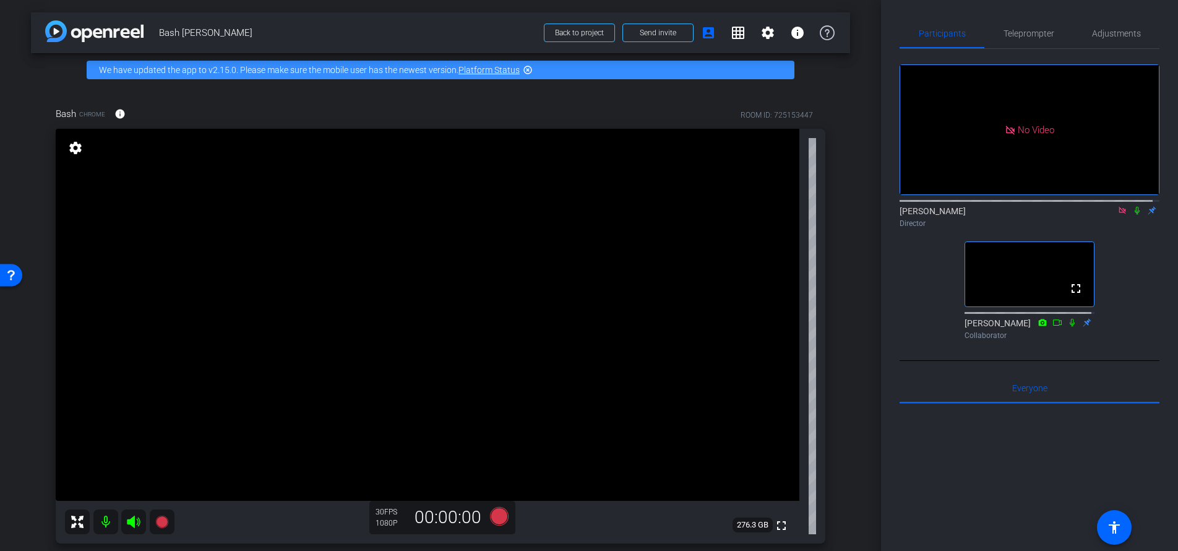
scroll to position [106, 0]
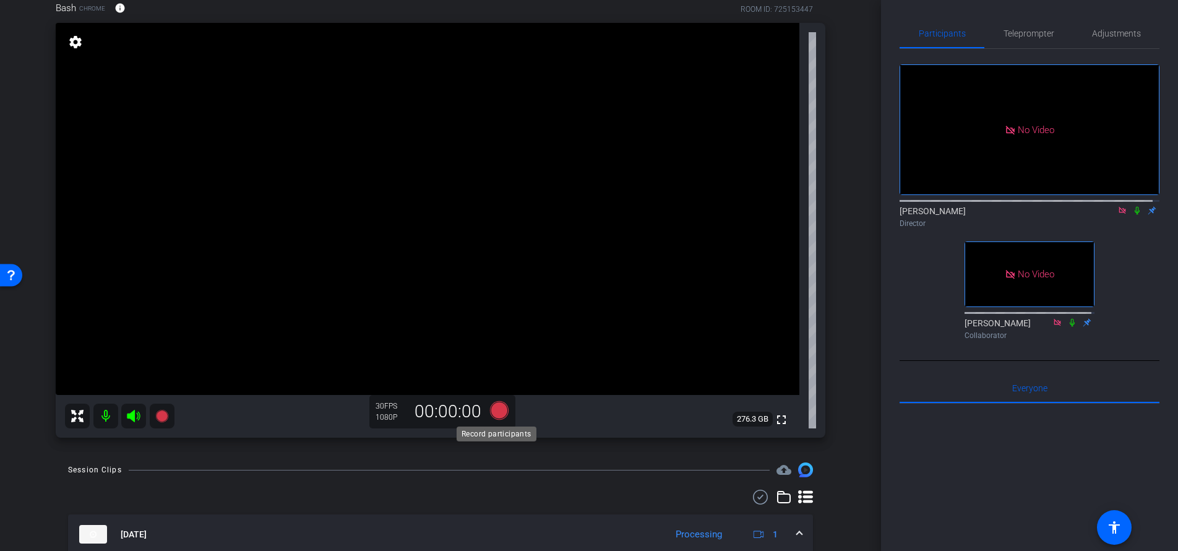
click at [492, 413] on icon at bounding box center [499, 410] width 19 height 19
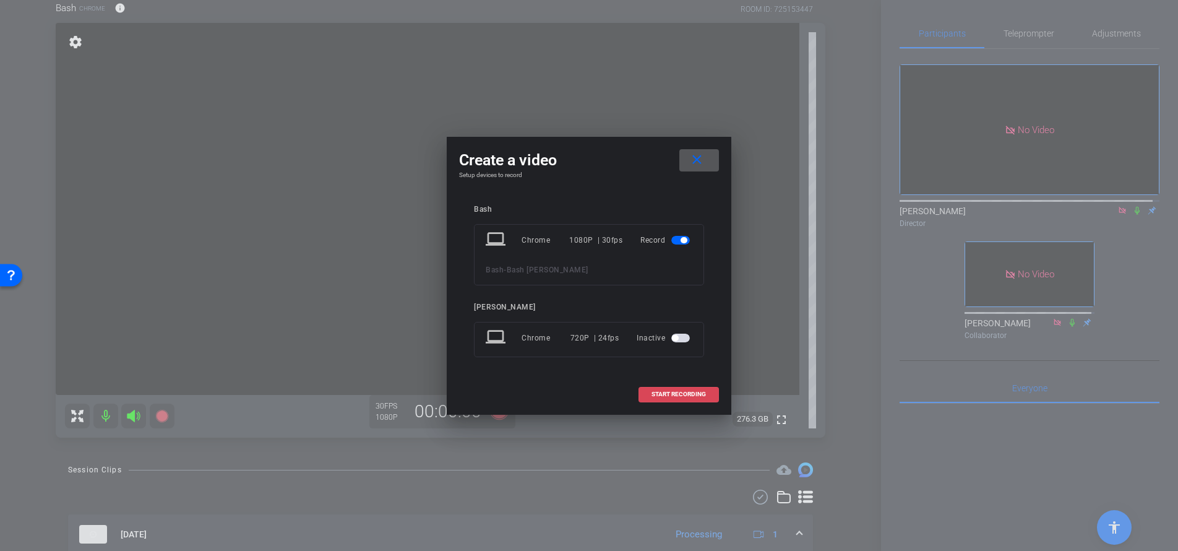
click at [696, 393] on span "START RECORDING" at bounding box center [679, 394] width 54 height 6
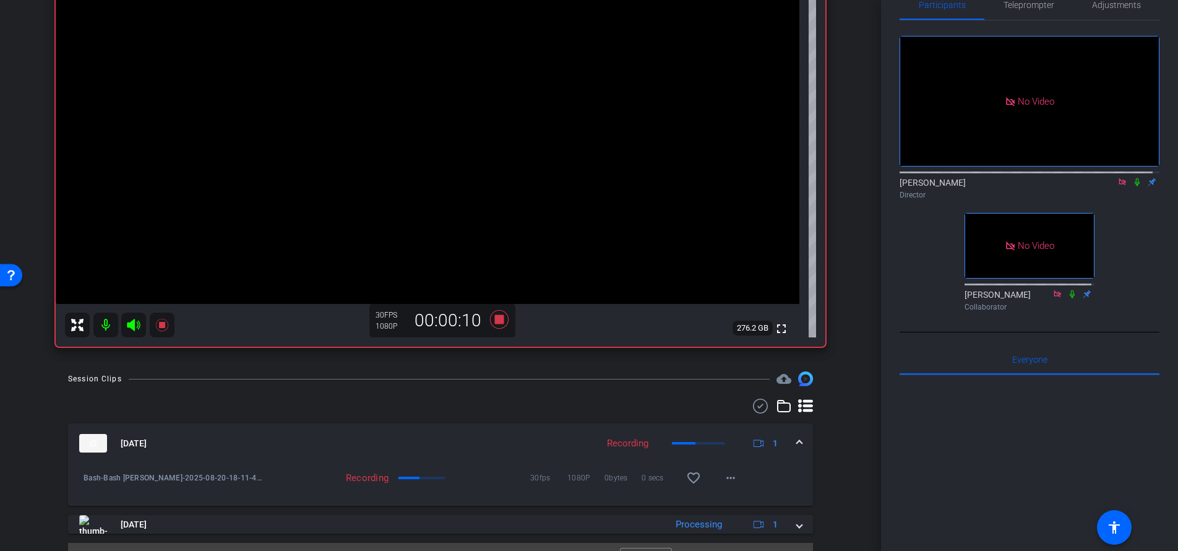
scroll to position [223, 0]
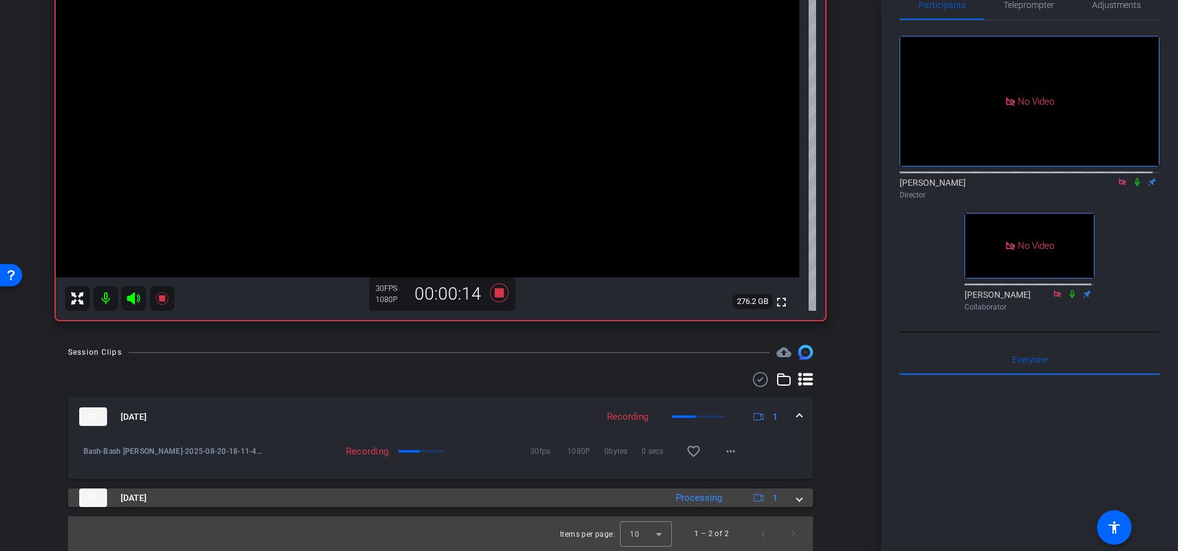
click at [789, 497] on div "Aug 20, 2025 Processing 1" at bounding box center [438, 497] width 718 height 19
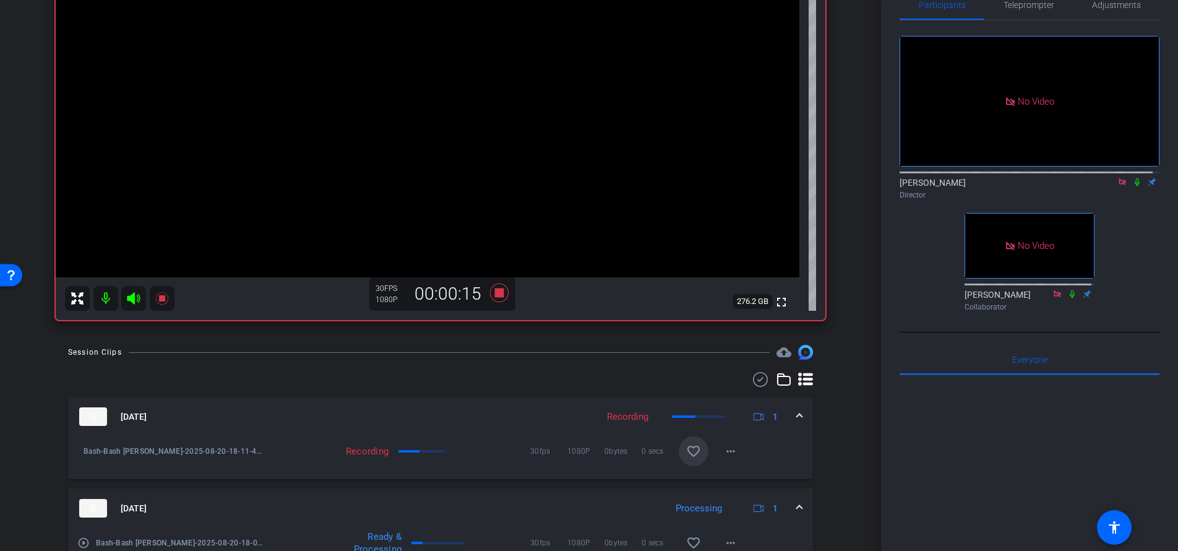
scroll to position [254, 0]
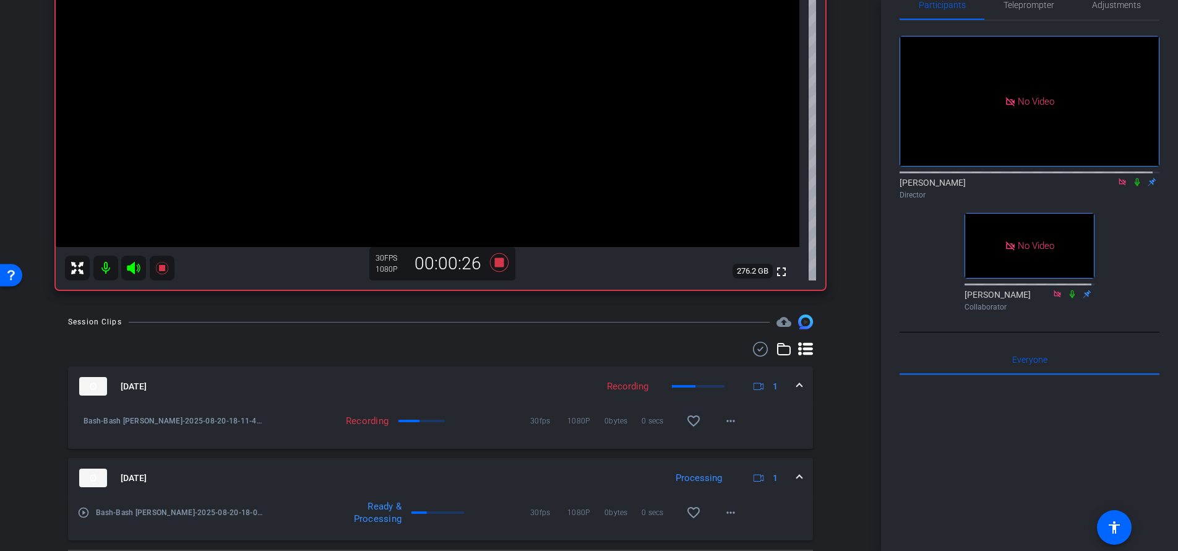
click at [1133, 178] on icon at bounding box center [1138, 182] width 10 height 9
click at [1134, 179] on icon at bounding box center [1137, 182] width 7 height 8
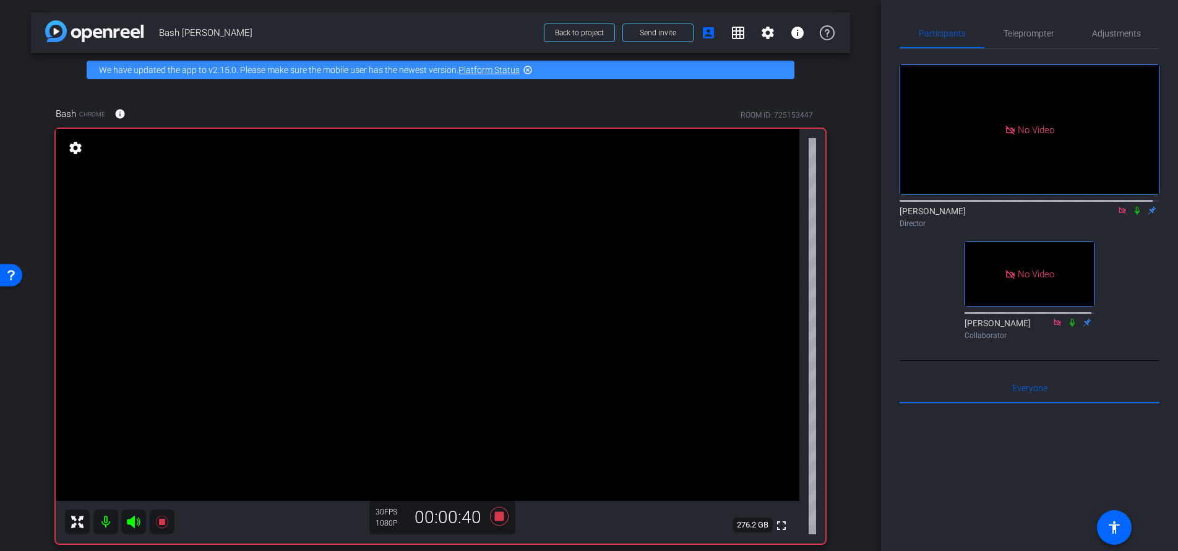
scroll to position [107, 0]
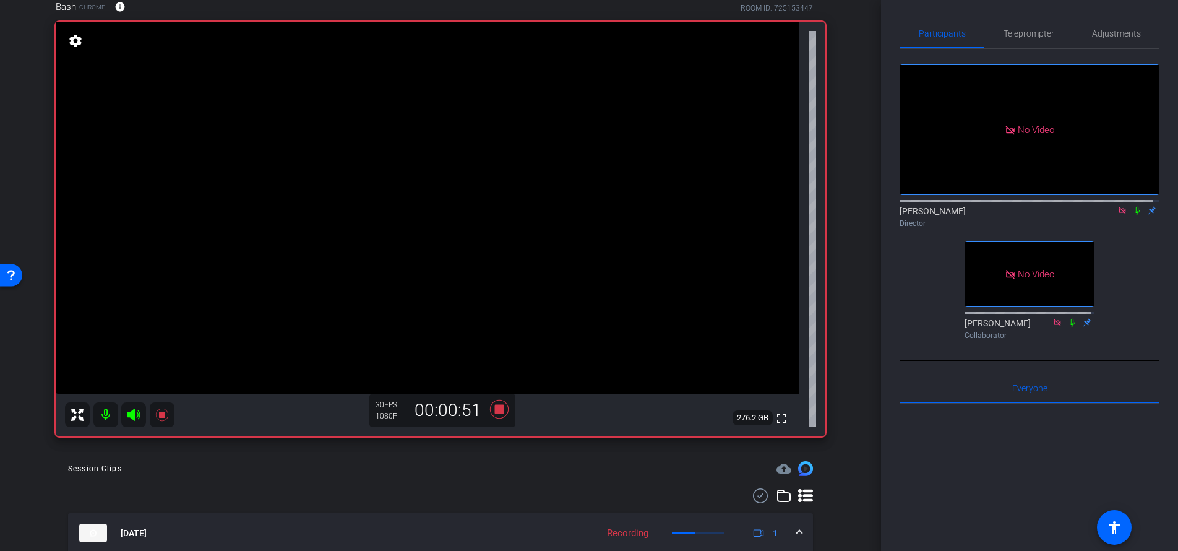
click at [1133, 209] on icon at bounding box center [1138, 210] width 10 height 9
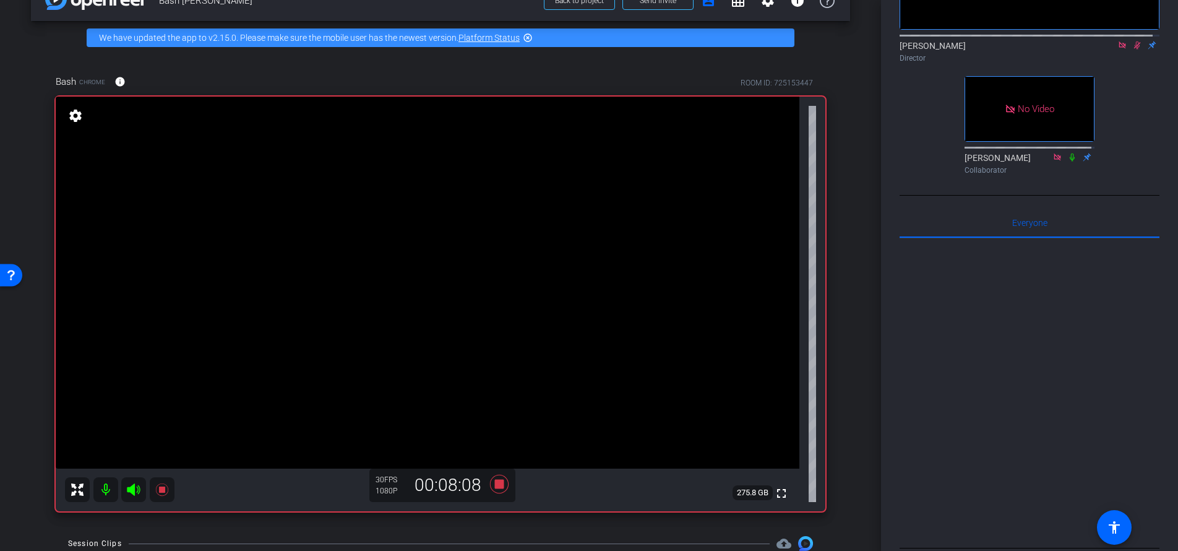
scroll to position [33, 0]
click at [1134, 44] on icon at bounding box center [1137, 45] width 7 height 8
click at [1133, 41] on icon at bounding box center [1138, 45] width 10 height 9
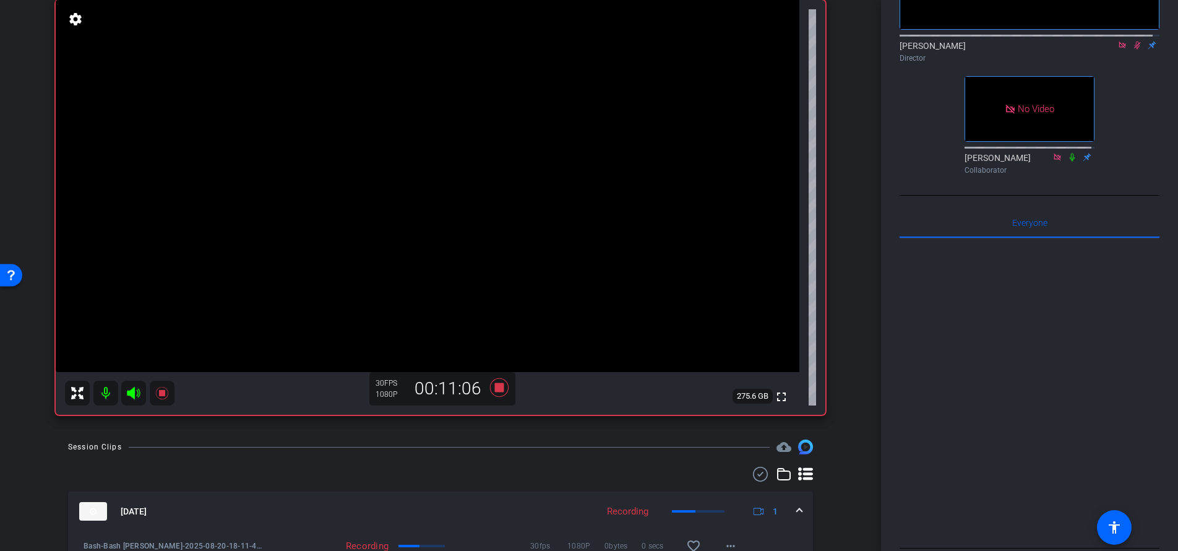
scroll to position [26, 0]
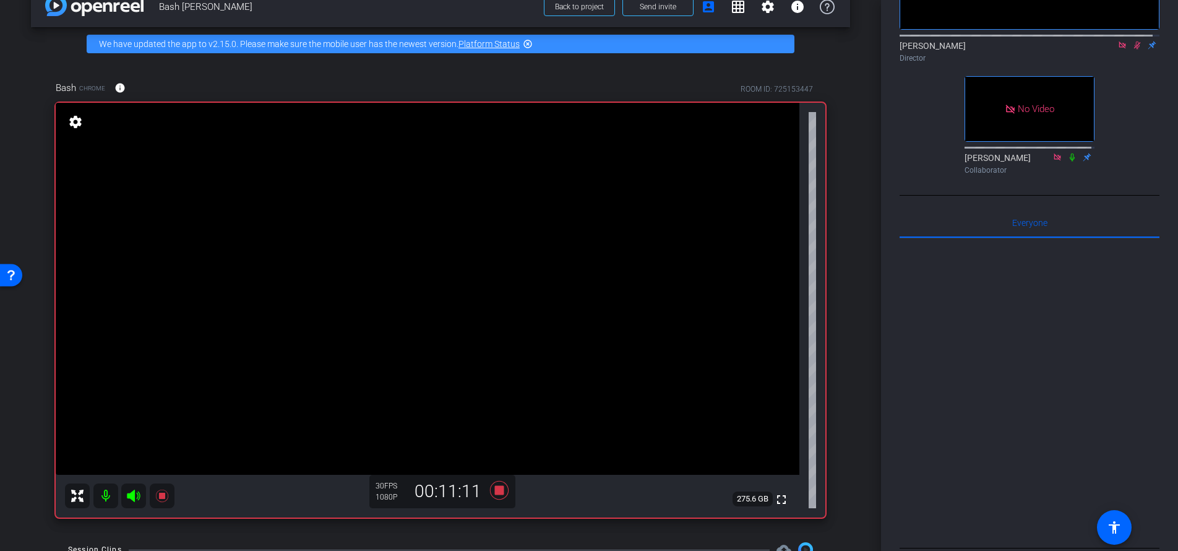
click at [1133, 43] on icon at bounding box center [1138, 45] width 10 height 9
click at [498, 491] on icon at bounding box center [499, 490] width 19 height 19
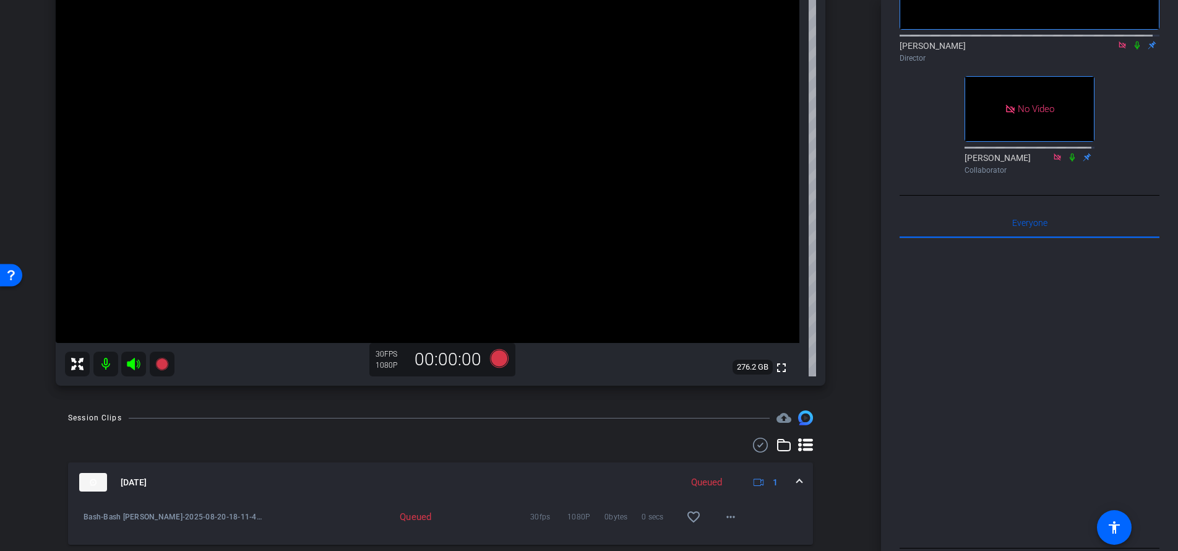
scroll to position [159, 0]
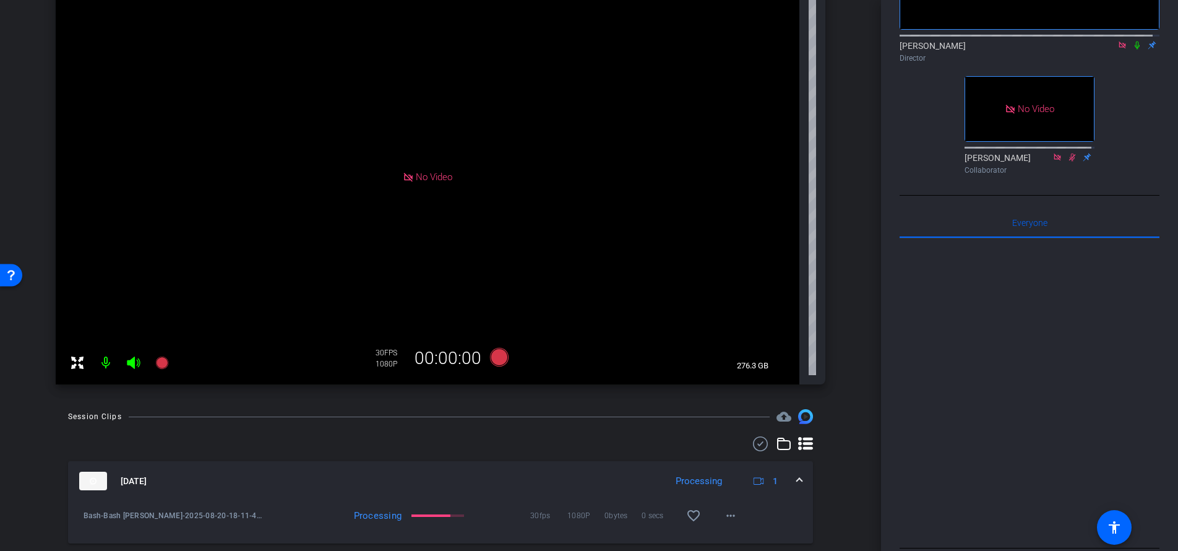
click at [1133, 42] on icon at bounding box center [1138, 45] width 10 height 9
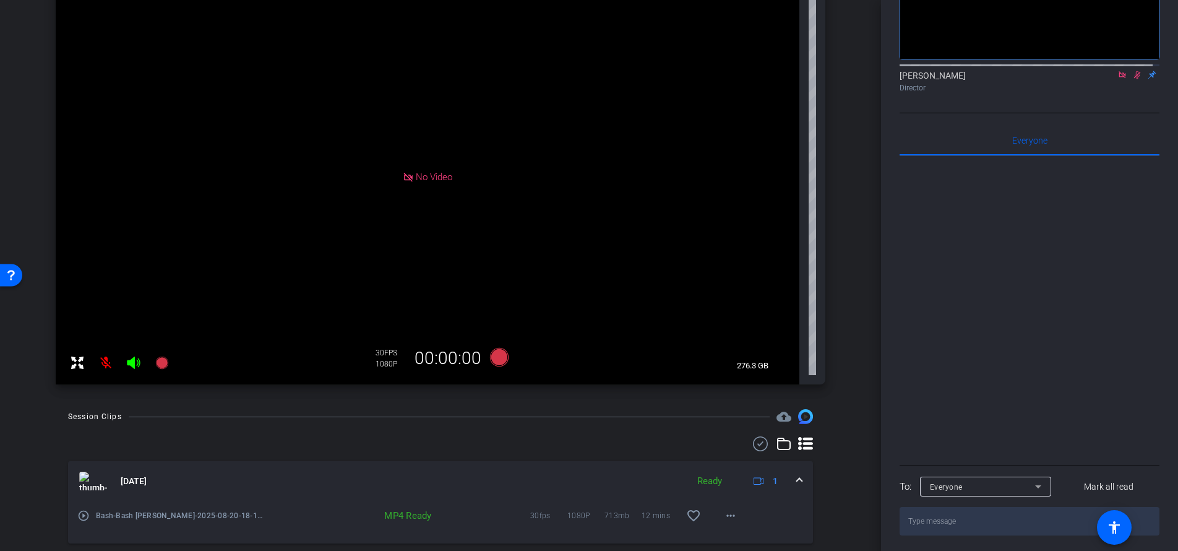
scroll to position [0, 0]
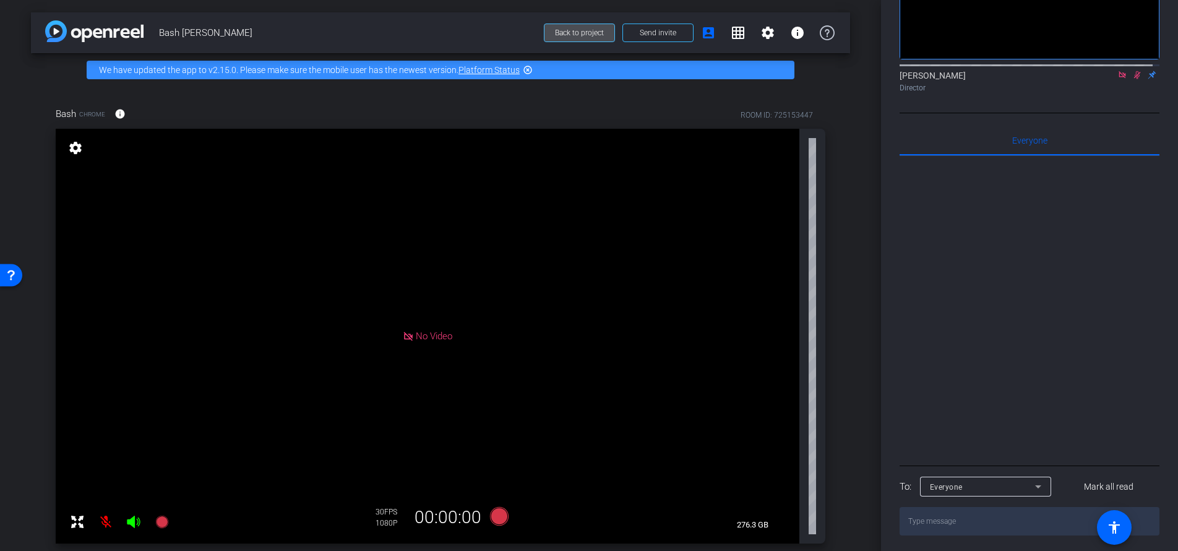
click at [571, 32] on span "Back to project" at bounding box center [579, 32] width 49 height 9
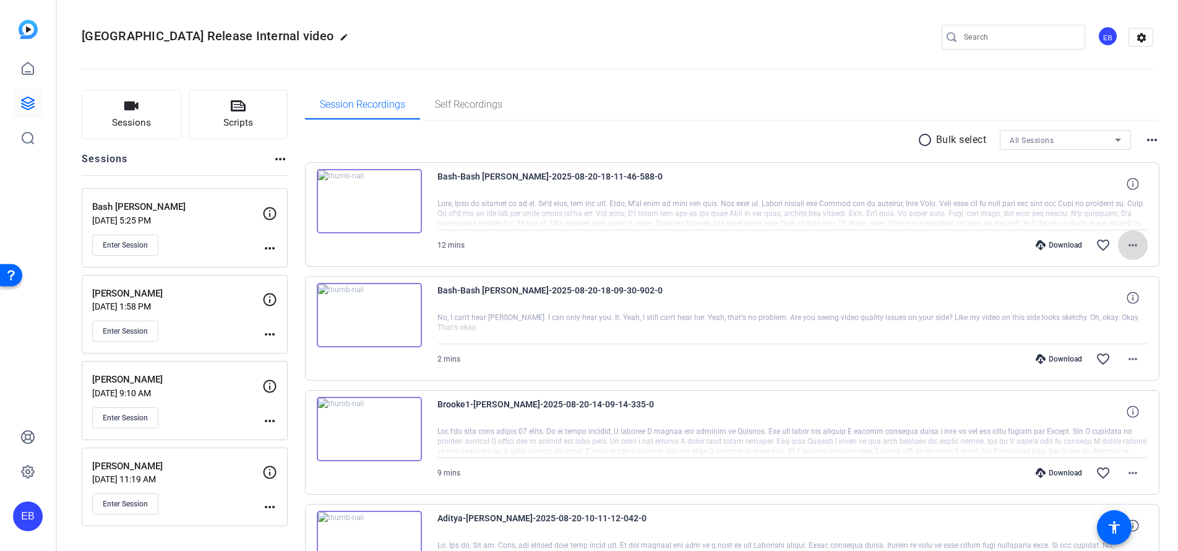
click at [1126, 240] on mat-icon "more_horiz" at bounding box center [1133, 245] width 15 height 15
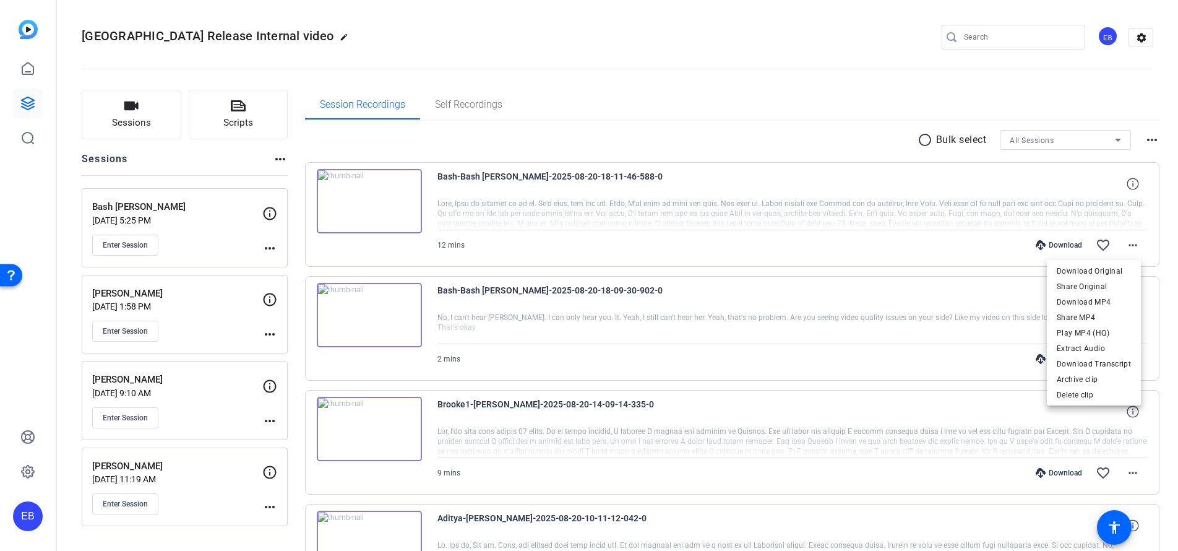
click at [738, 151] on div at bounding box center [589, 275] width 1178 height 551
